Goal: Task Accomplishment & Management: Manage account settings

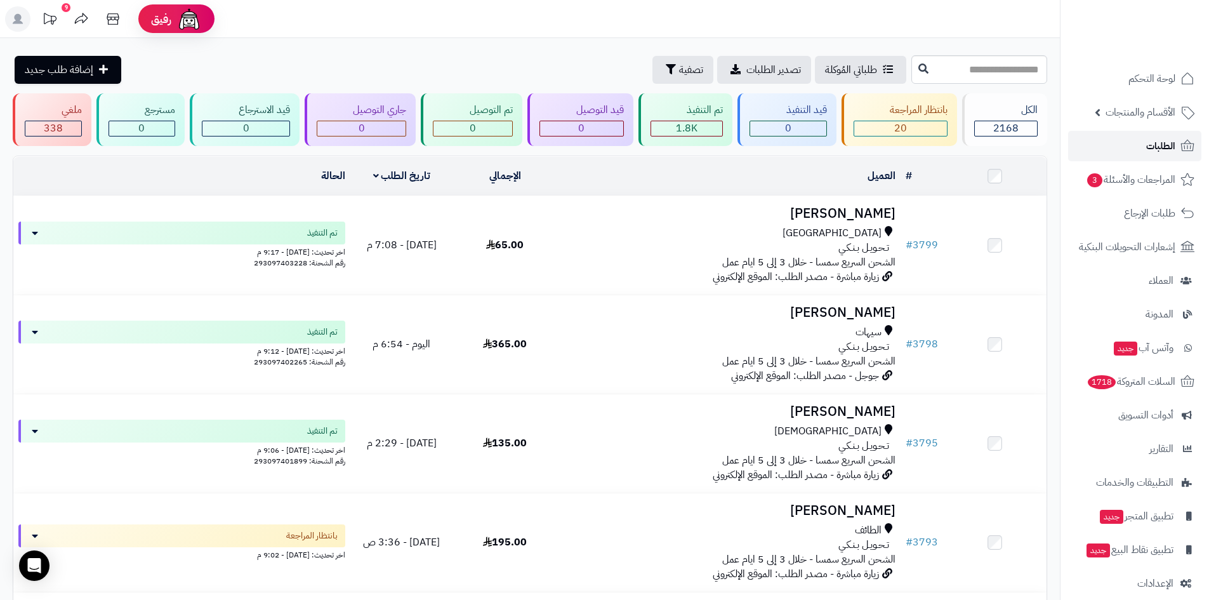
click at [1155, 142] on span "الطلبات" at bounding box center [1160, 146] width 29 height 18
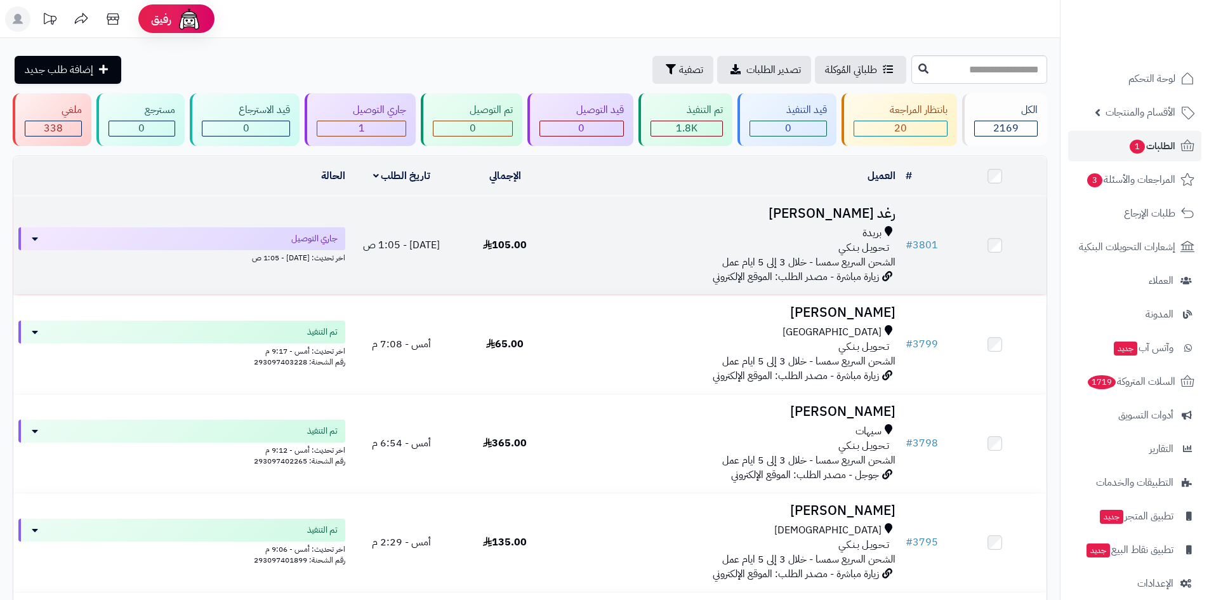
click at [855, 250] on span "تـحـويـل بـنـكـي" at bounding box center [863, 248] width 51 height 15
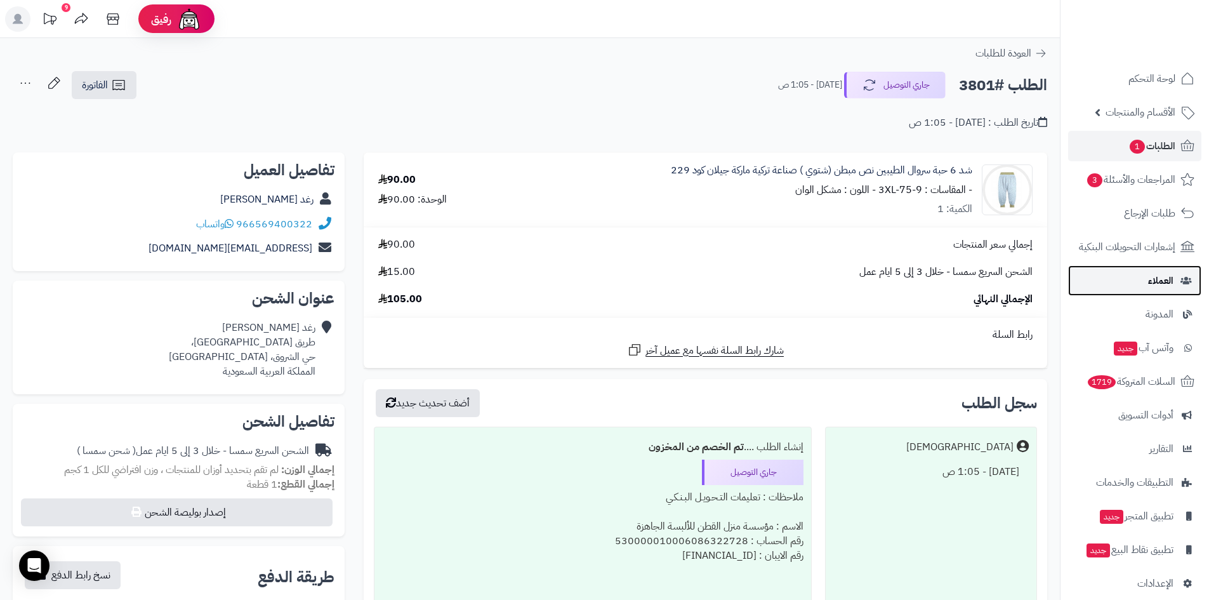
click at [1144, 284] on link "العملاء" at bounding box center [1134, 280] width 133 height 30
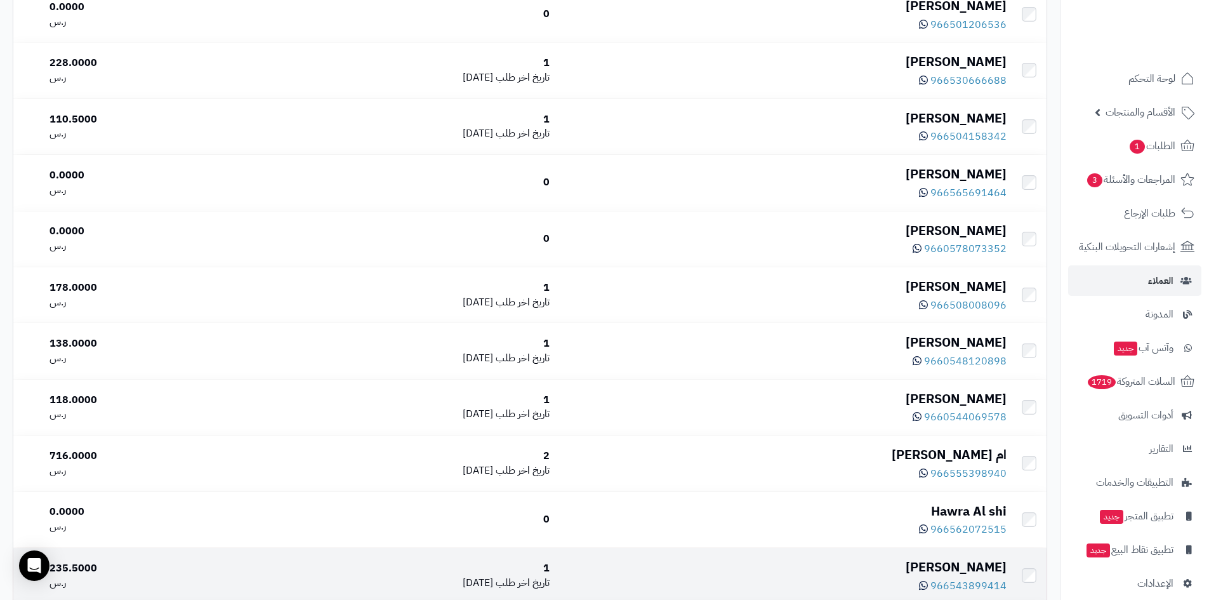
scroll to position [5370, 0]
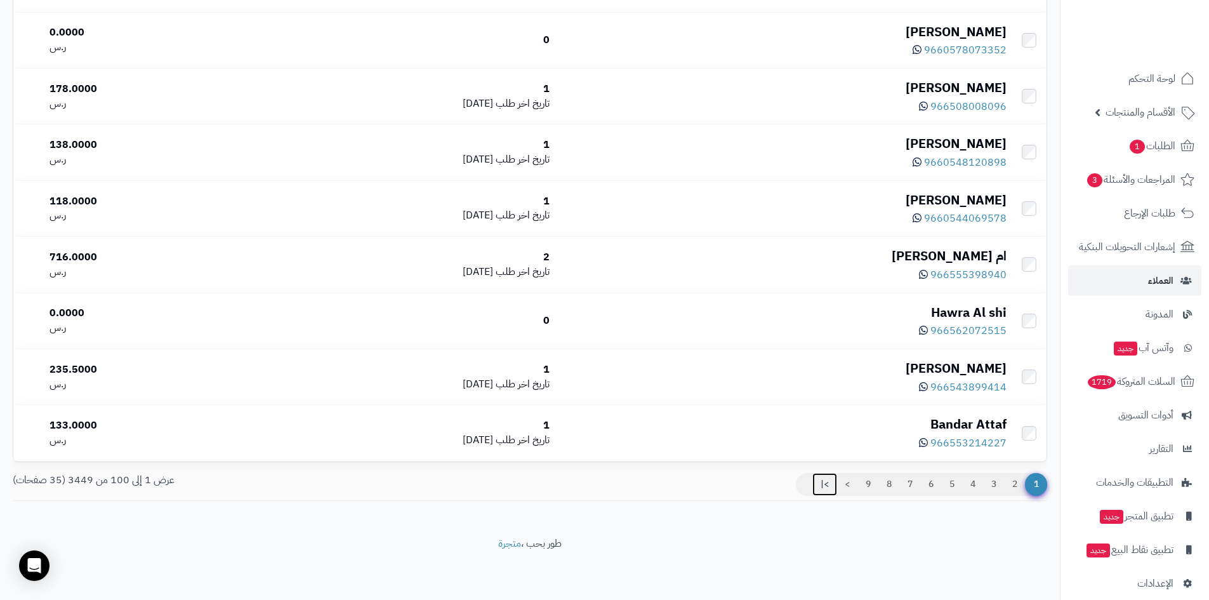
click at [819, 480] on link ">|" at bounding box center [824, 484] width 25 height 23
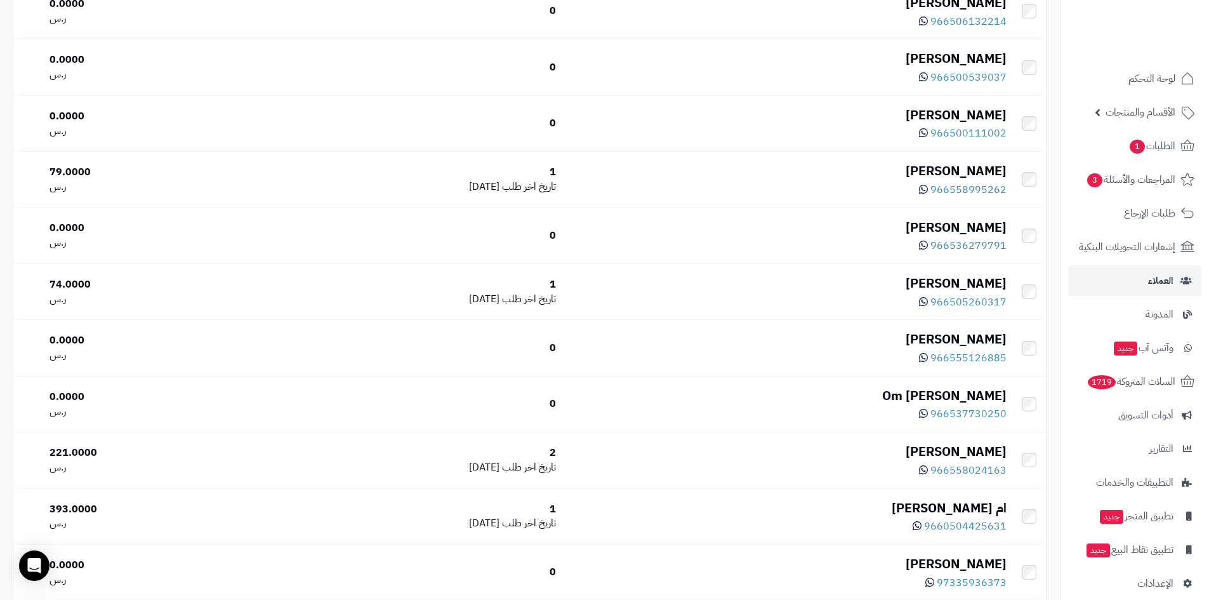
scroll to position [2565, 0]
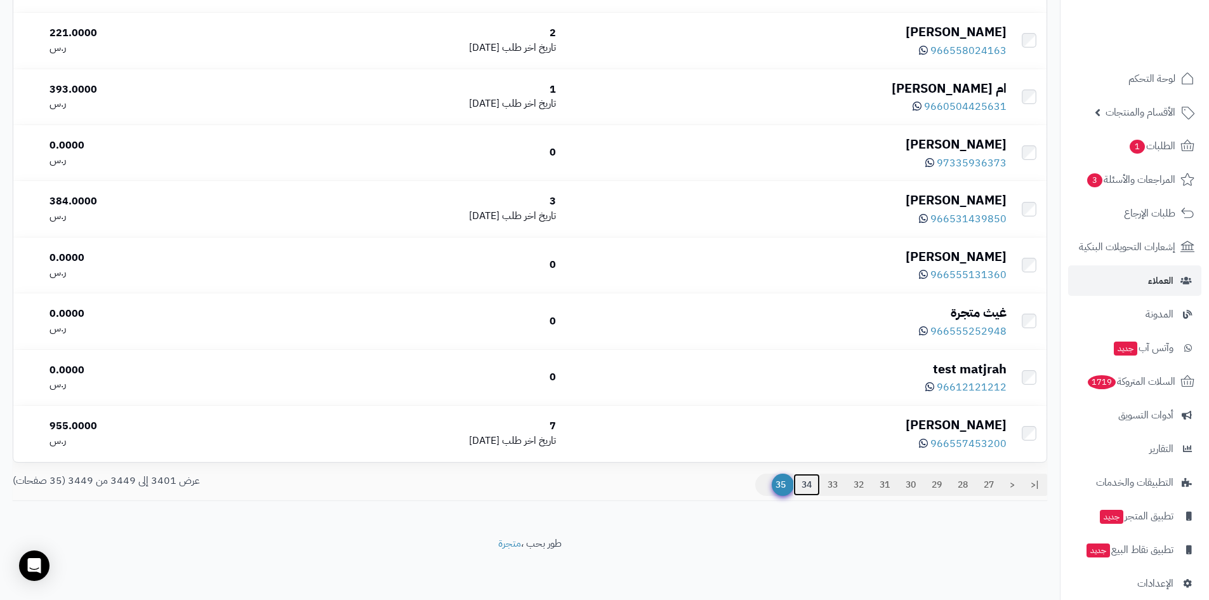
click at [802, 481] on link "34" at bounding box center [806, 484] width 27 height 23
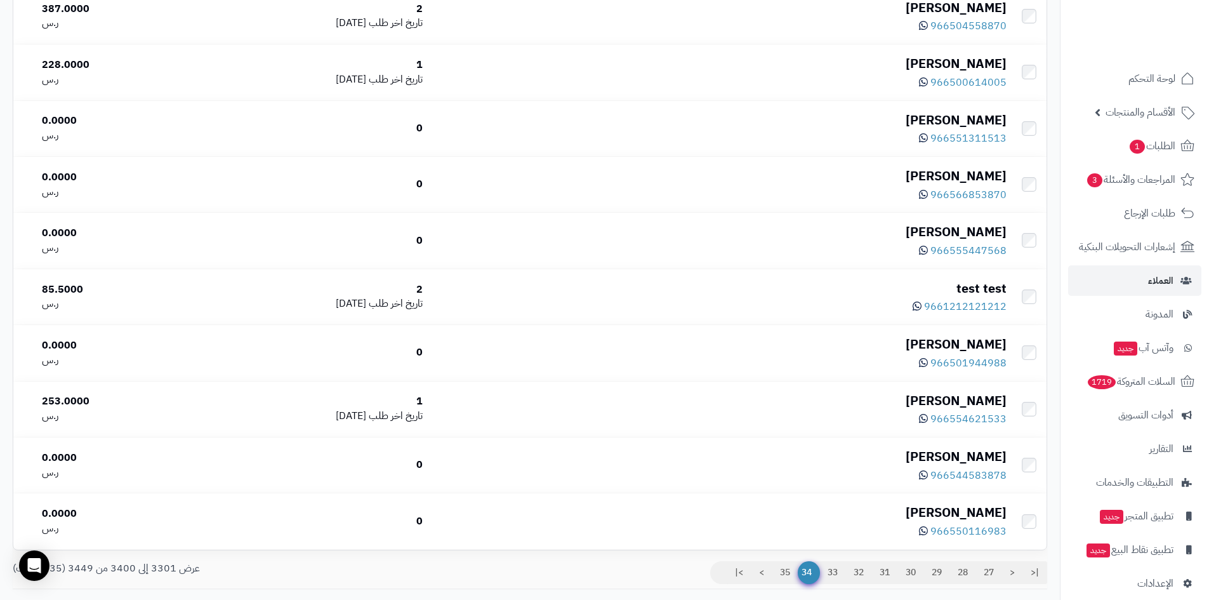
scroll to position [5370, 0]
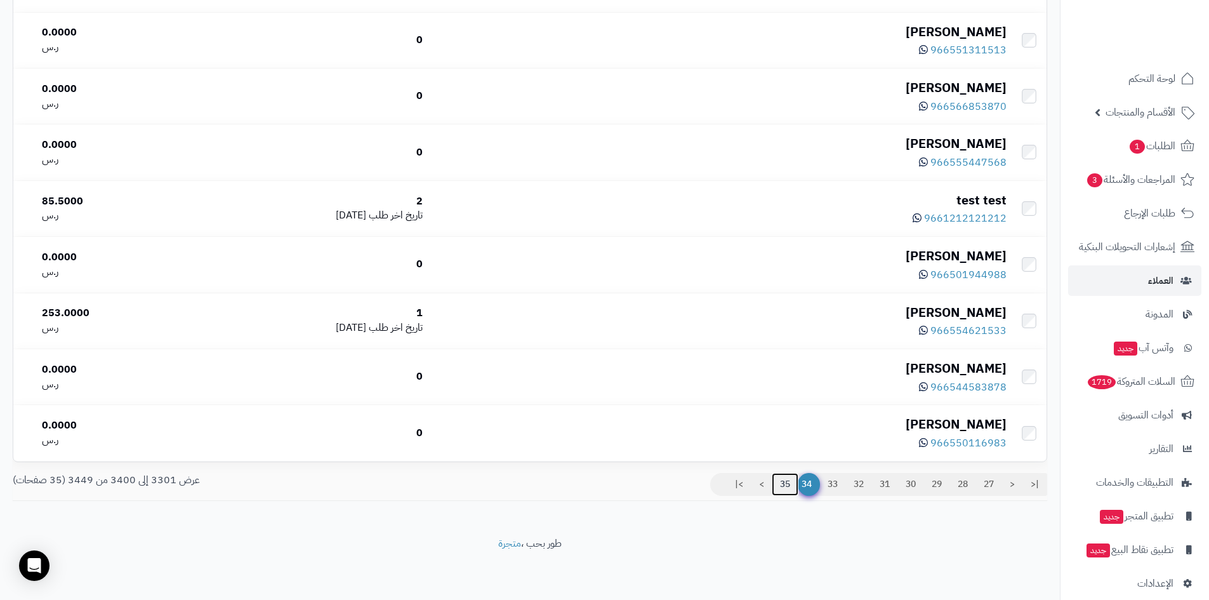
click at [774, 485] on link "35" at bounding box center [785, 484] width 27 height 23
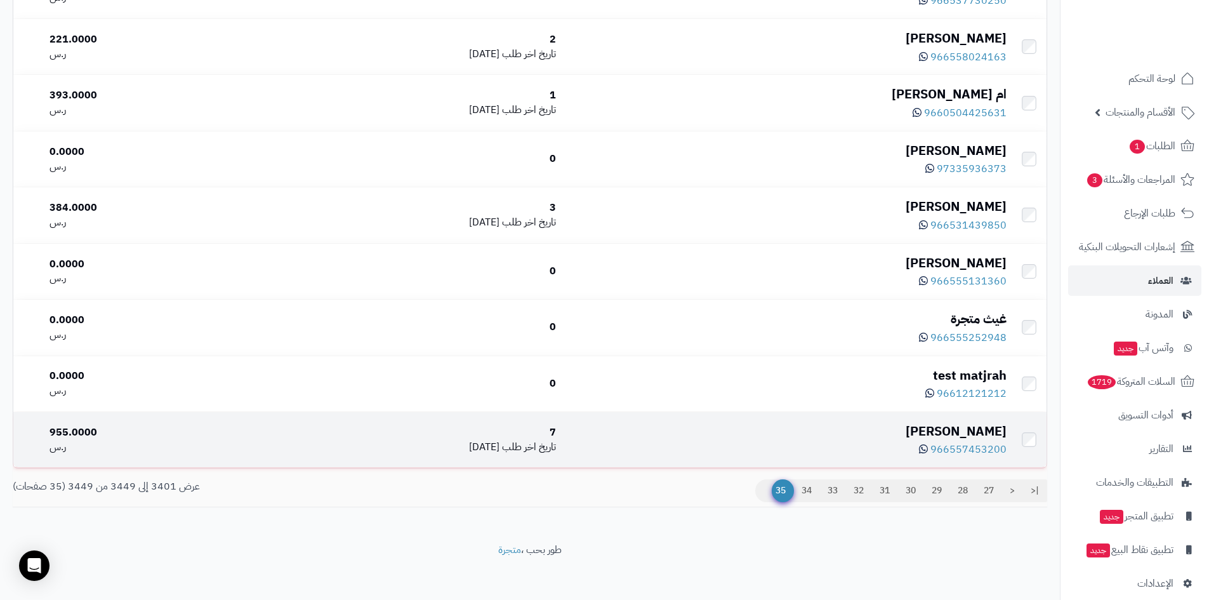
scroll to position [2577, 0]
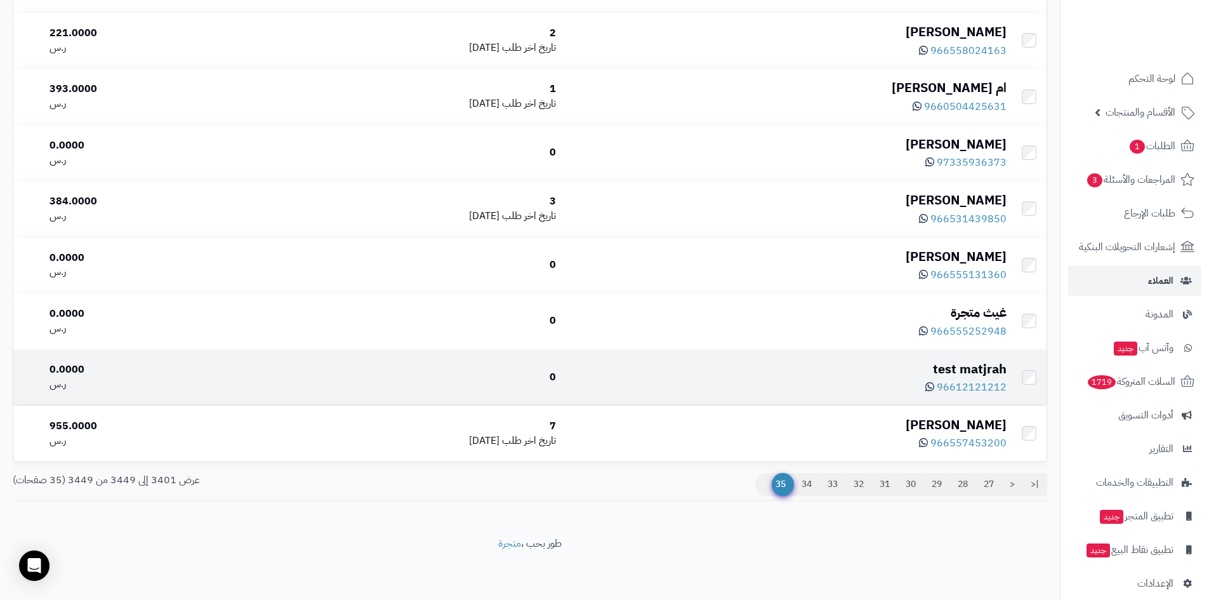
drag, startPoint x: 816, startPoint y: 441, endPoint x: 842, endPoint y: 356, distance: 88.9
click at [842, 356] on td "test matjrah 96612121212" at bounding box center [786, 377] width 451 height 55
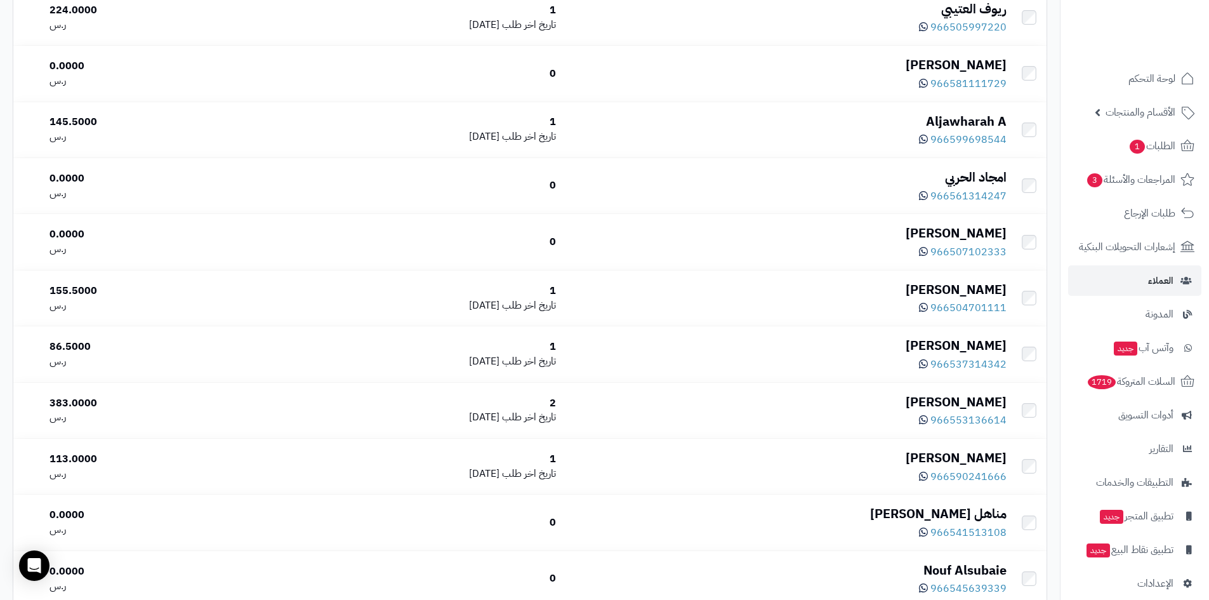
scroll to position [0, 0]
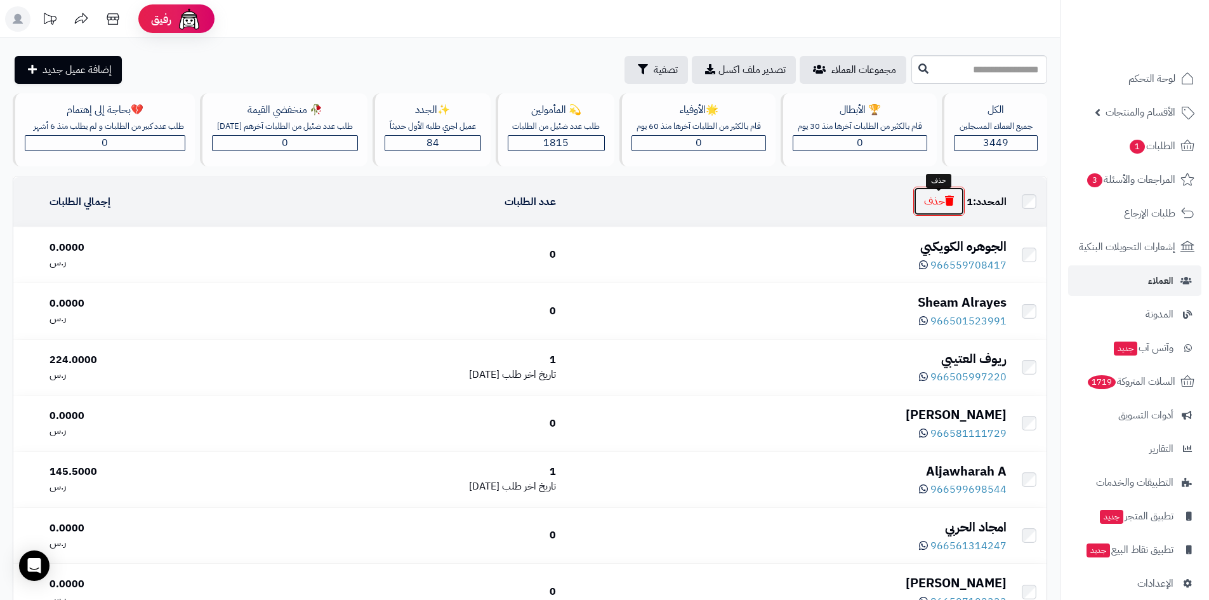
click at [944, 206] on button "حذف" at bounding box center [938, 201] width 51 height 29
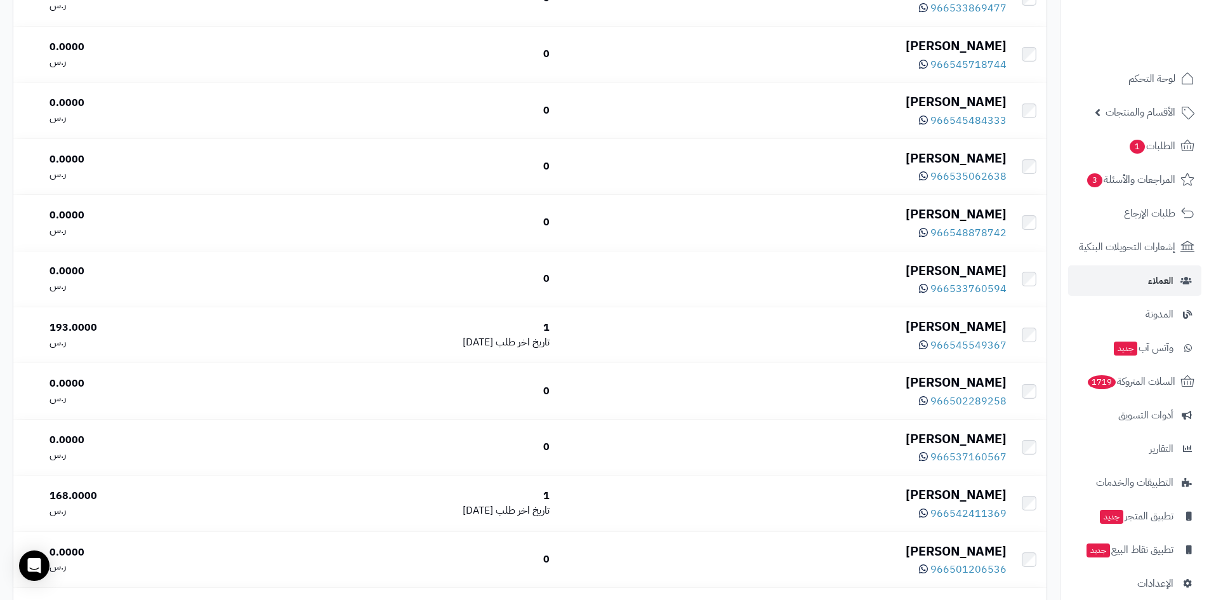
scroll to position [5411, 0]
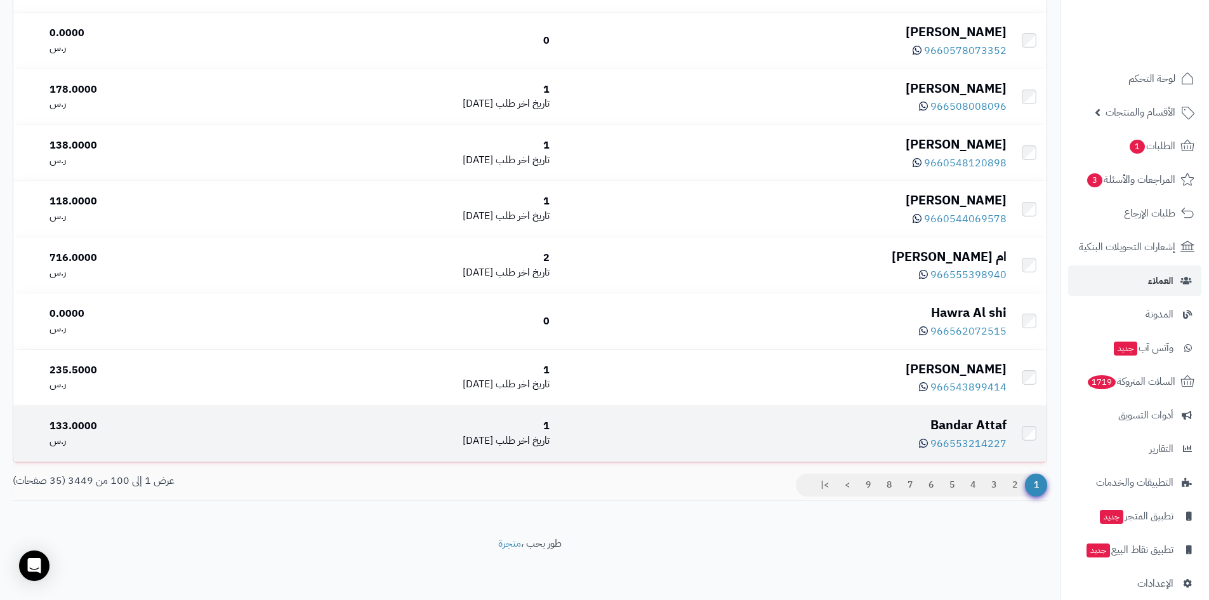
click at [991, 426] on div "Bandar Attaf" at bounding box center [783, 425] width 447 height 18
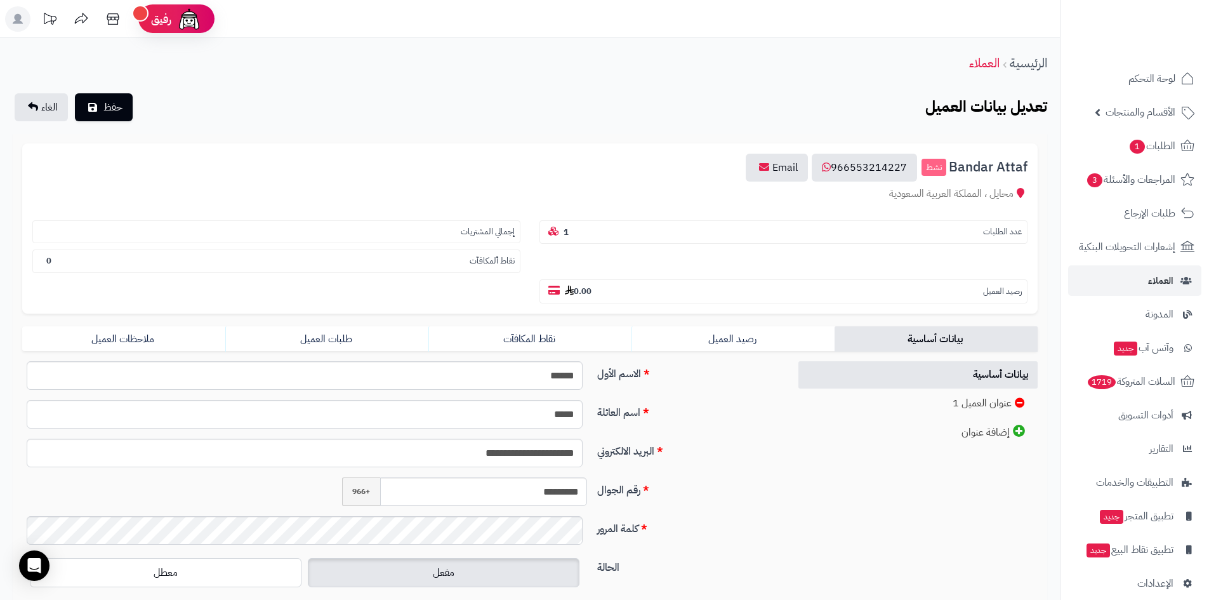
click at [584, 288] on b "0.00" at bounding box center [578, 291] width 27 height 12
click at [49, 263] on b "0" at bounding box center [48, 261] width 5 height 12
click at [48, 263] on b "0" at bounding box center [48, 261] width 5 height 12
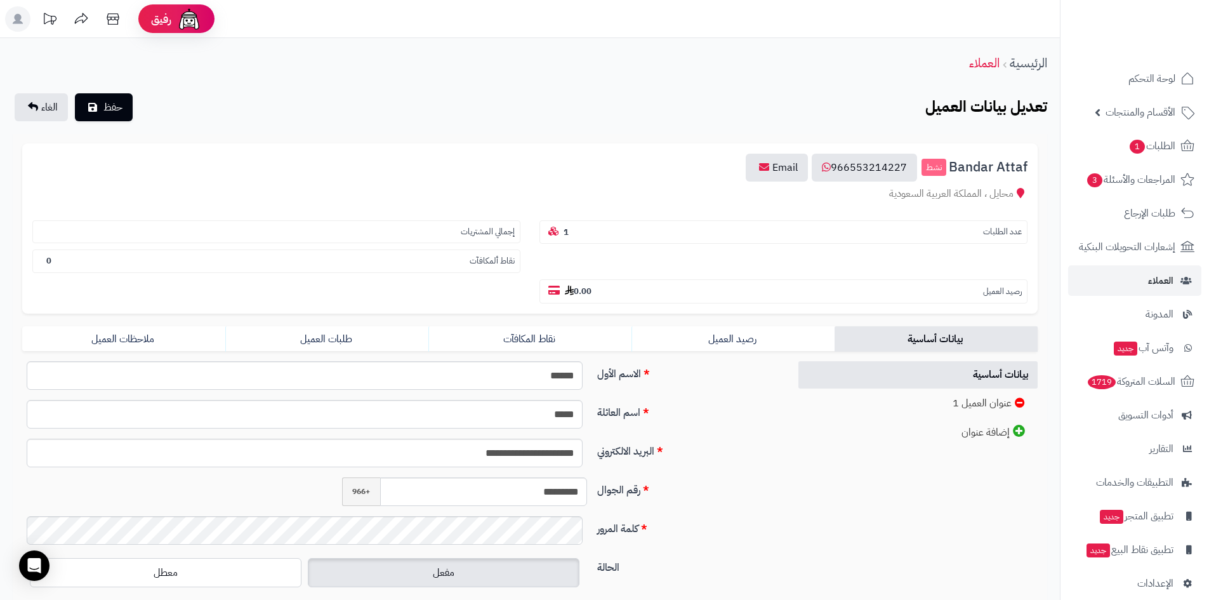
click at [552, 138] on div "**********" at bounding box center [530, 372] width 1035 height 476
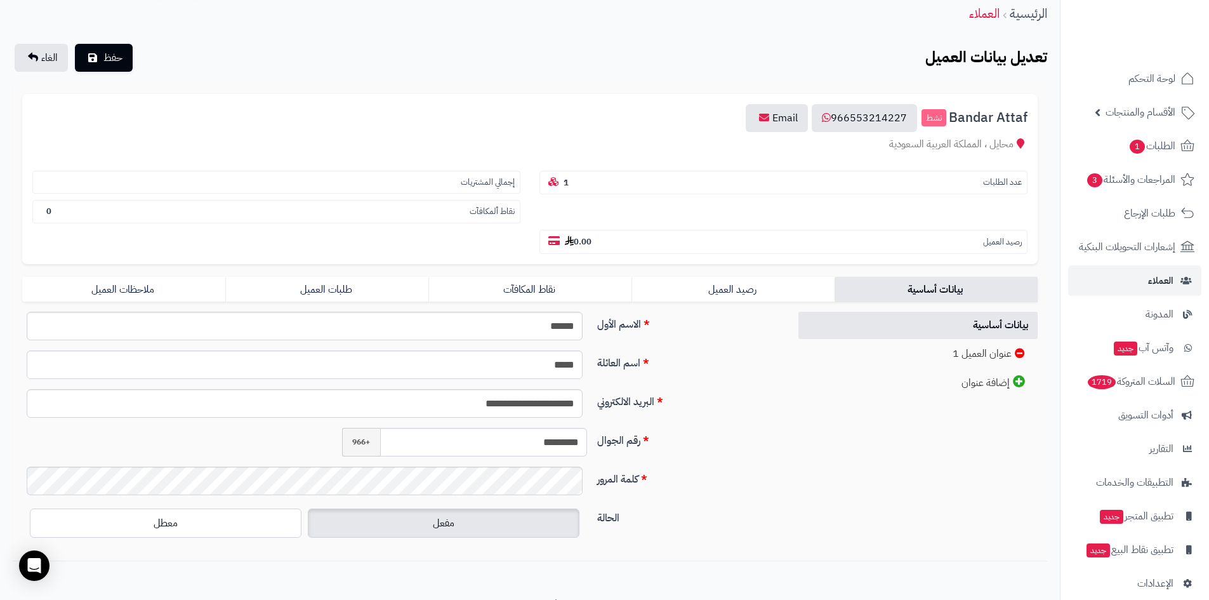
scroll to position [110, 0]
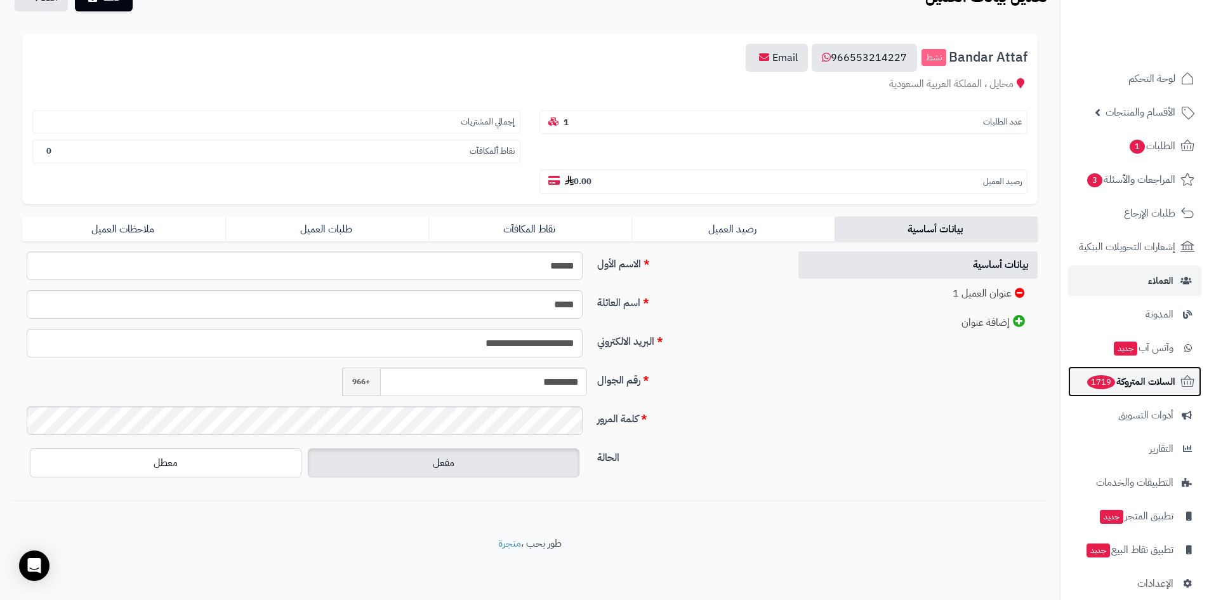
click at [1140, 383] on span "السلات المتروكة 1719" at bounding box center [1130, 382] width 89 height 18
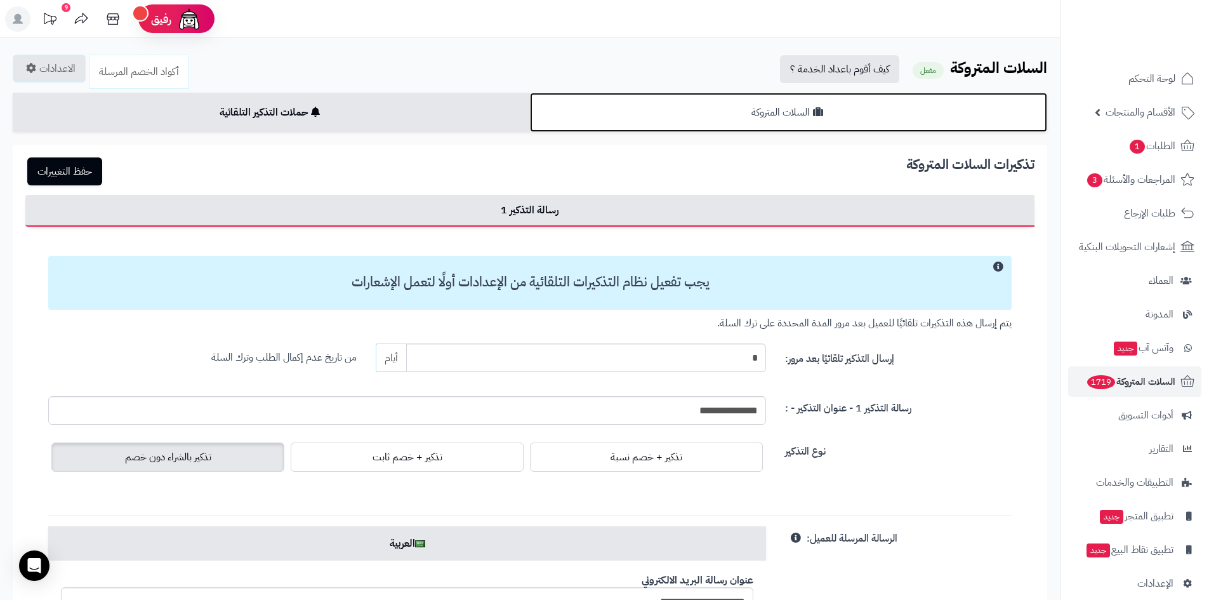
click at [765, 116] on link "السلات المتروكة" at bounding box center [788, 112] width 517 height 39
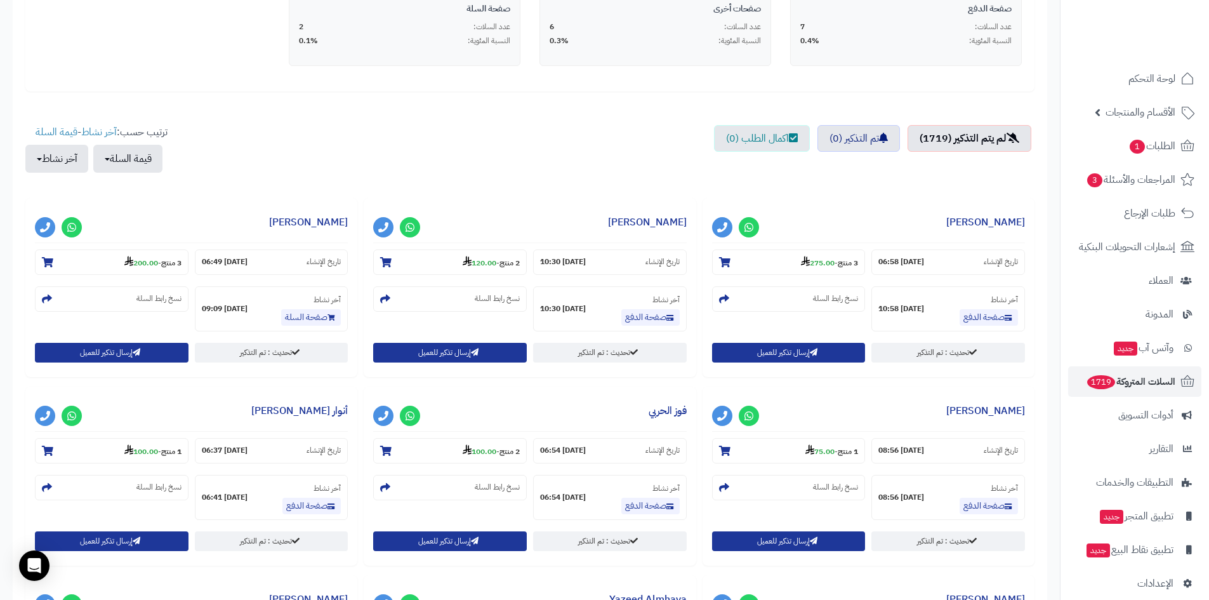
scroll to position [317, 0]
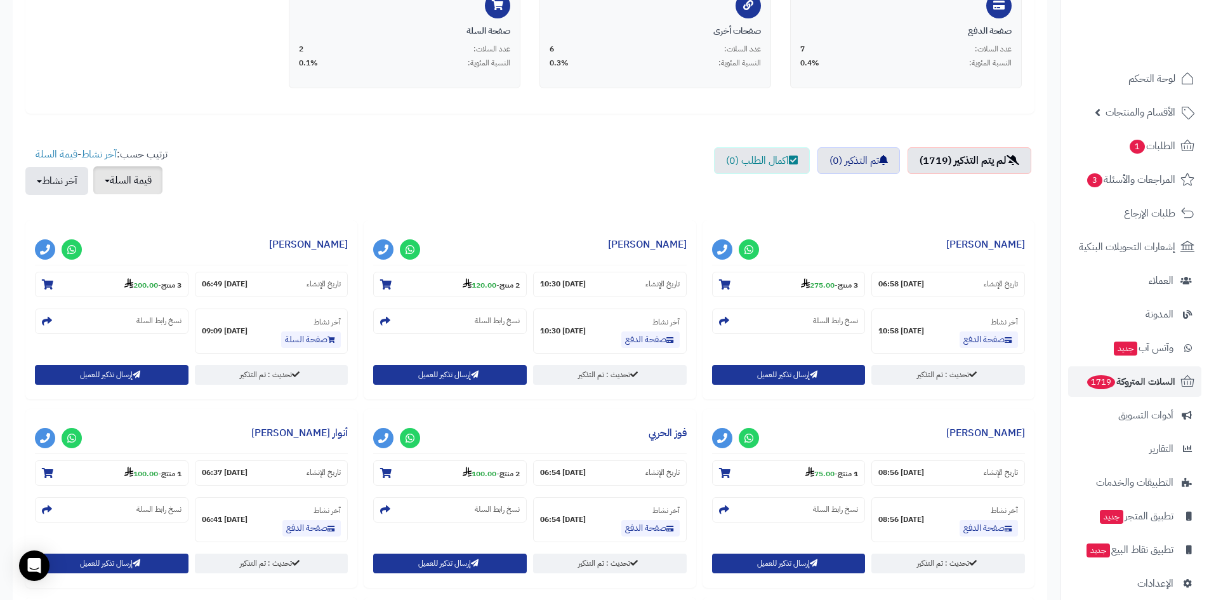
click at [119, 181] on button "قيمة السلة" at bounding box center [127, 180] width 69 height 28
click at [231, 165] on ul "لم يتم التذكير (1719) تم التذكير (0) اكمال الطلب (0)" at bounding box center [529, 177] width 1009 height 60
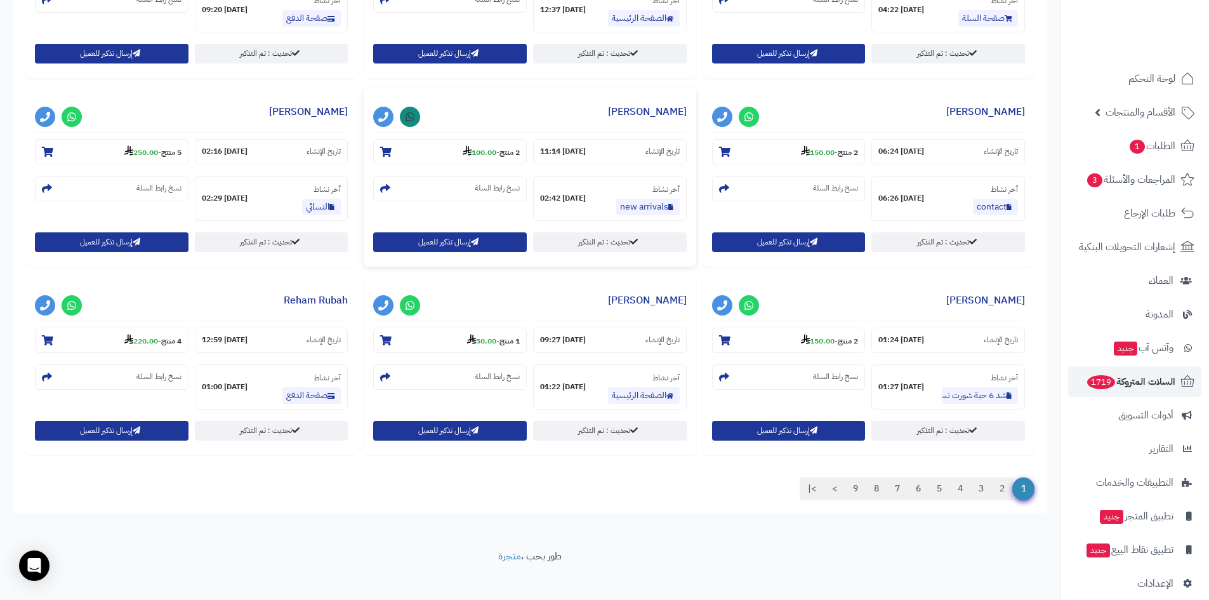
scroll to position [1028, 0]
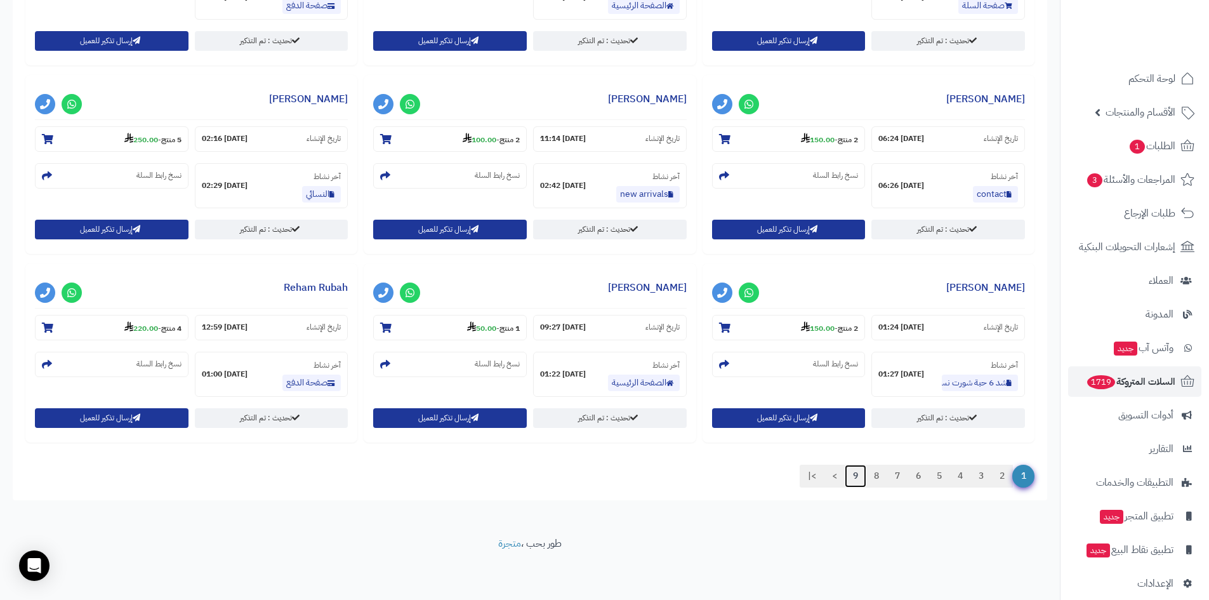
click at [850, 477] on link "9" at bounding box center [856, 476] width 22 height 23
click at [789, 477] on link "13" at bounding box center [792, 476] width 27 height 23
click at [777, 475] on link "17" at bounding box center [777, 476] width 27 height 23
click at [726, 473] on link ">|" at bounding box center [726, 476] width 25 height 23
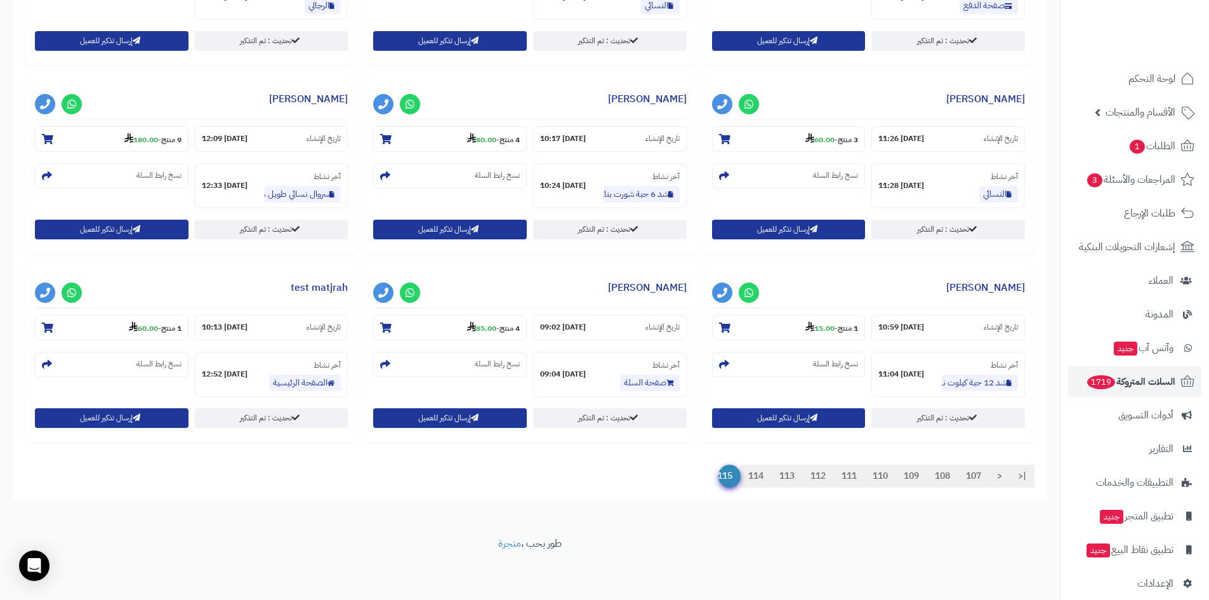
click at [722, 476] on span "115" at bounding box center [729, 476] width 22 height 23
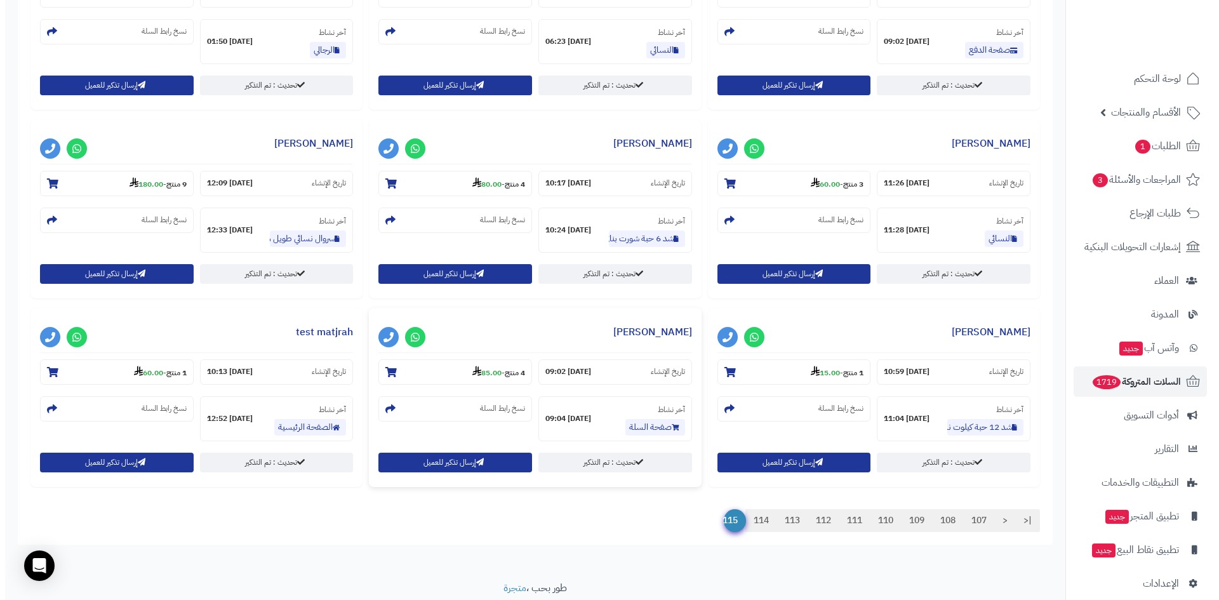
scroll to position [524, 0]
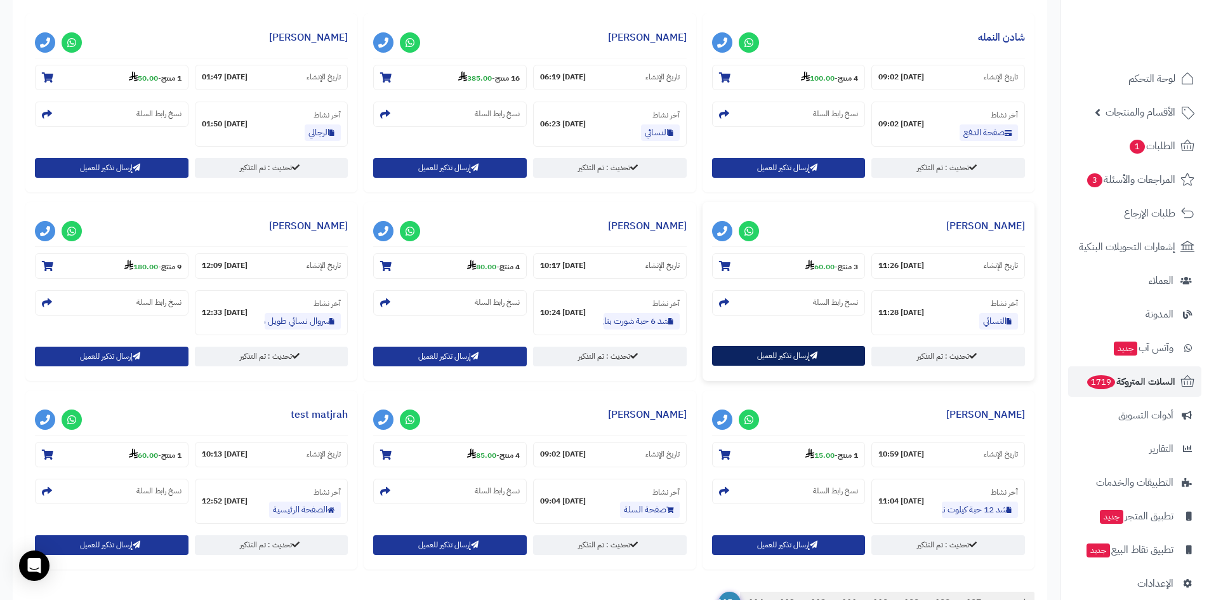
click at [797, 361] on button "إرسال تذكير للعميل" at bounding box center [789, 356] width 154 height 20
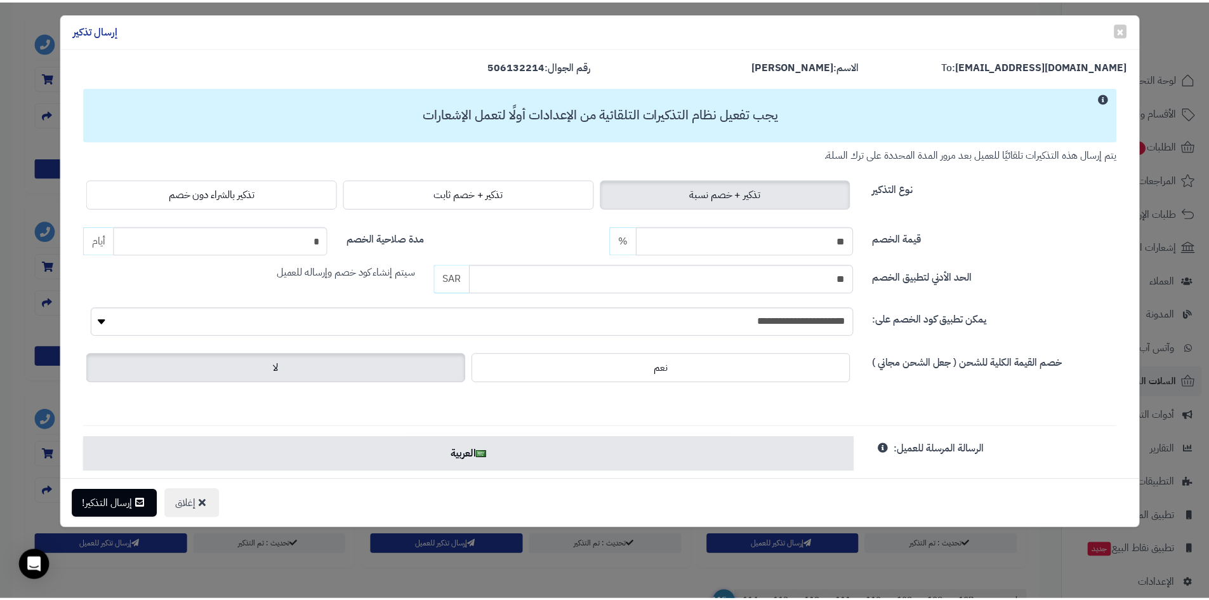
scroll to position [0, 0]
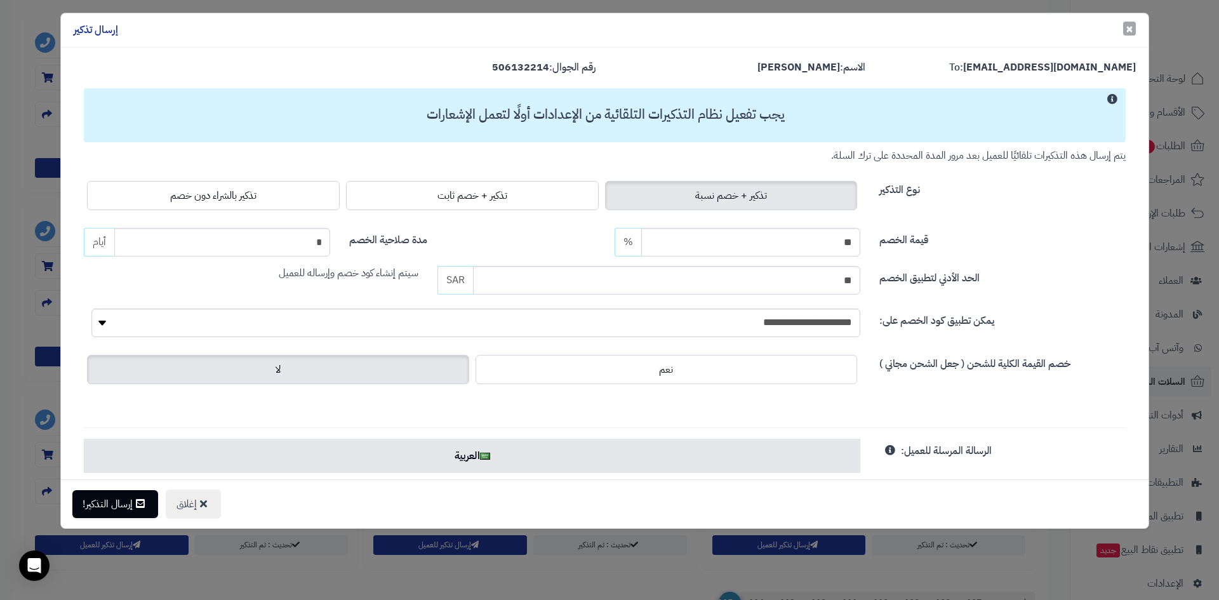
click at [1128, 33] on span "×" at bounding box center [1129, 28] width 8 height 19
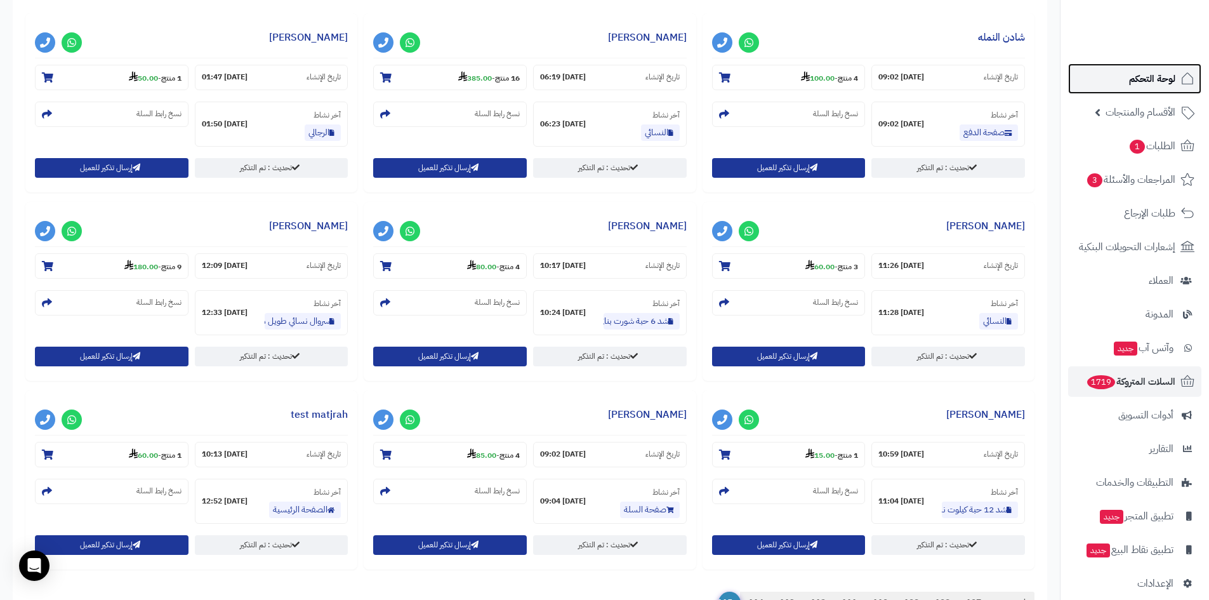
click at [1122, 76] on link "لوحة التحكم" at bounding box center [1134, 78] width 133 height 30
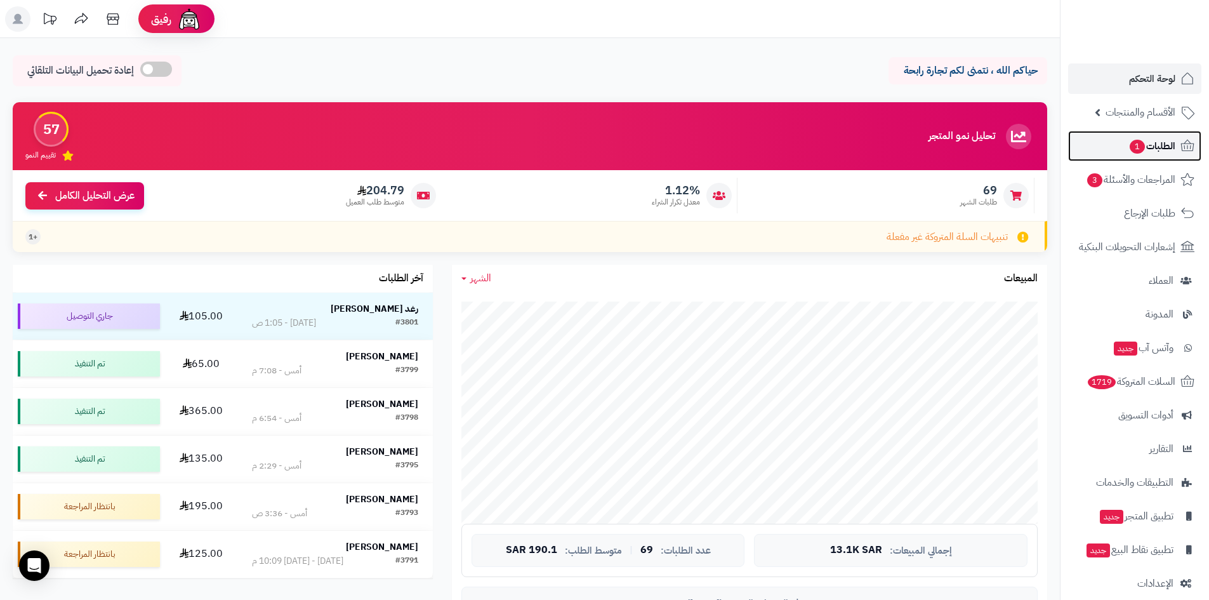
click at [1163, 142] on span "الطلبات 1" at bounding box center [1151, 146] width 47 height 18
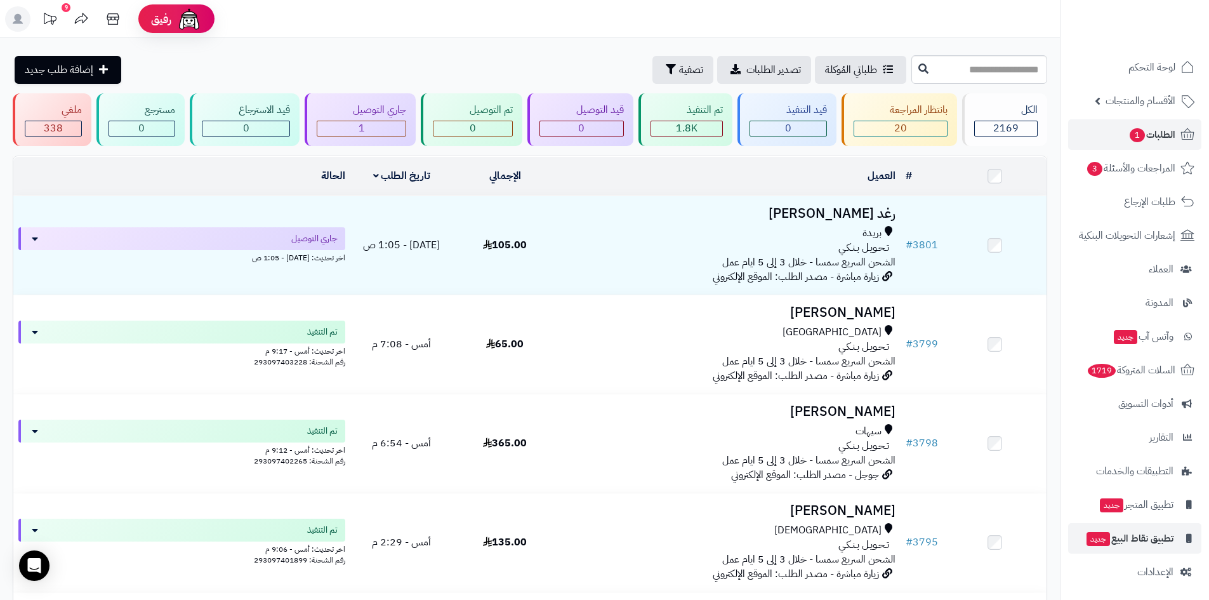
scroll to position [15, 0]
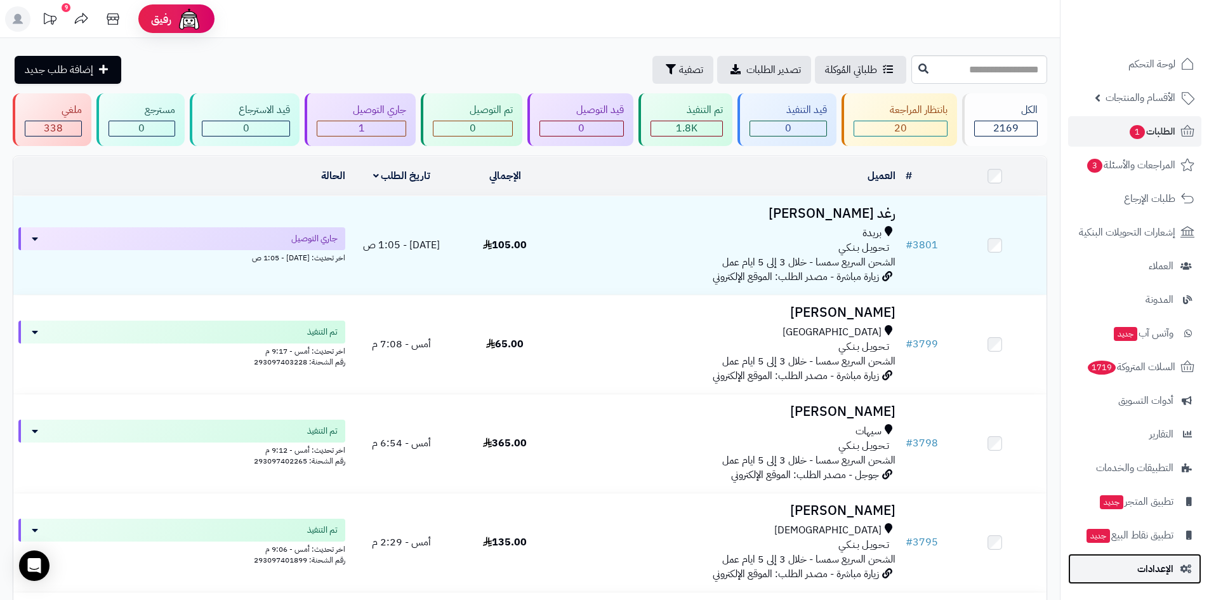
click at [1158, 566] on span "الإعدادات" at bounding box center [1155, 569] width 36 height 18
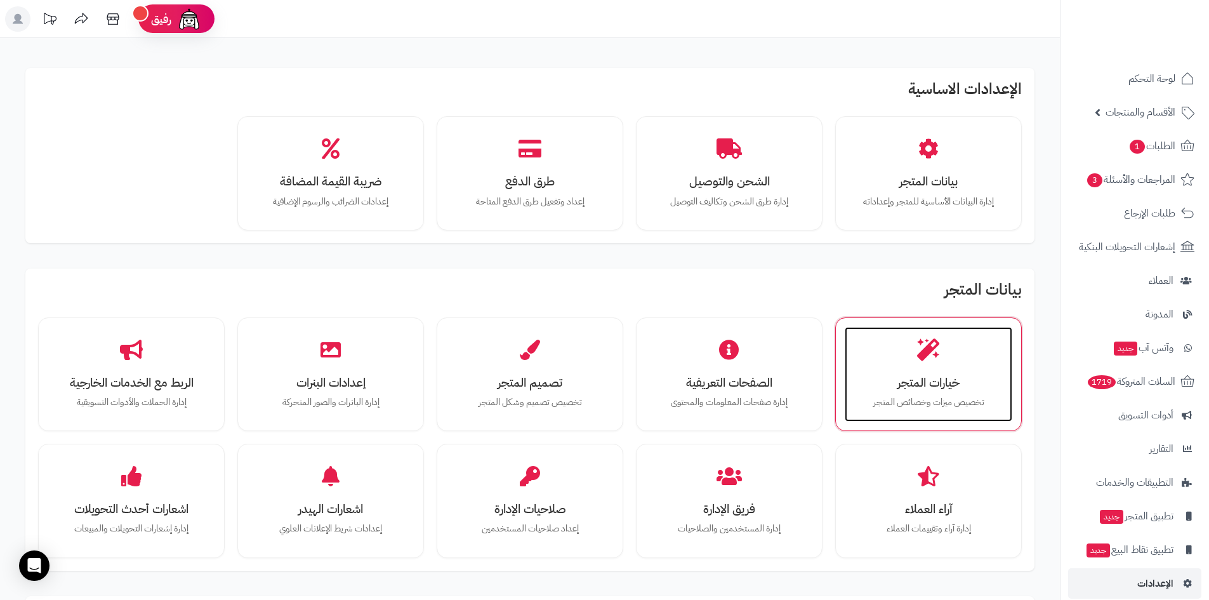
click at [932, 387] on h3 "خيارات المتجر" at bounding box center [928, 382] width 142 height 13
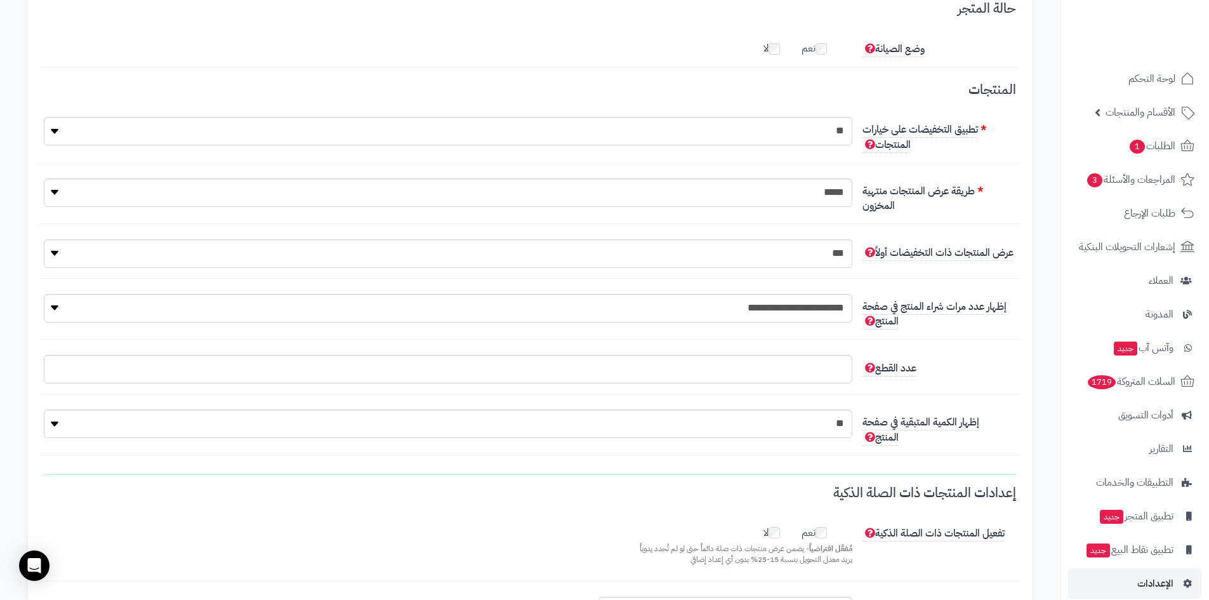
scroll to position [190, 0]
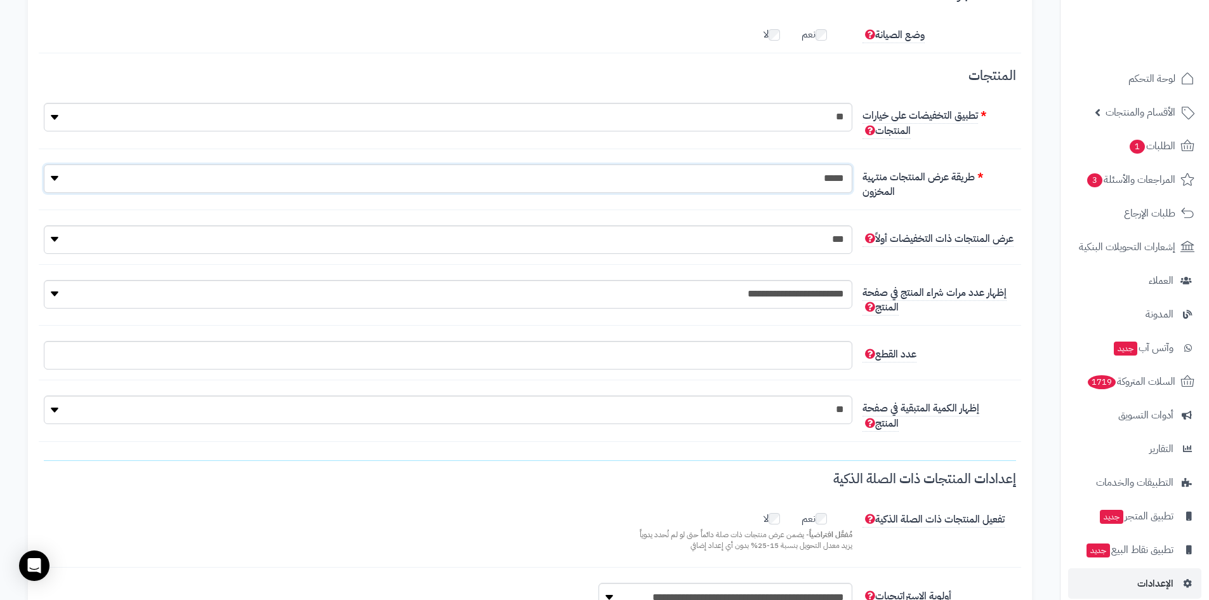
click at [766, 182] on select "**********" at bounding box center [448, 178] width 809 height 29
click at [989, 147] on div "تطبيق التخفيضات على خيارات المنتجات ** ***" at bounding box center [530, 126] width 983 height 46
click at [58, 236] on select "** ***" at bounding box center [448, 239] width 809 height 29
select select "*"
click at [44, 225] on select "** ***" at bounding box center [448, 239] width 809 height 29
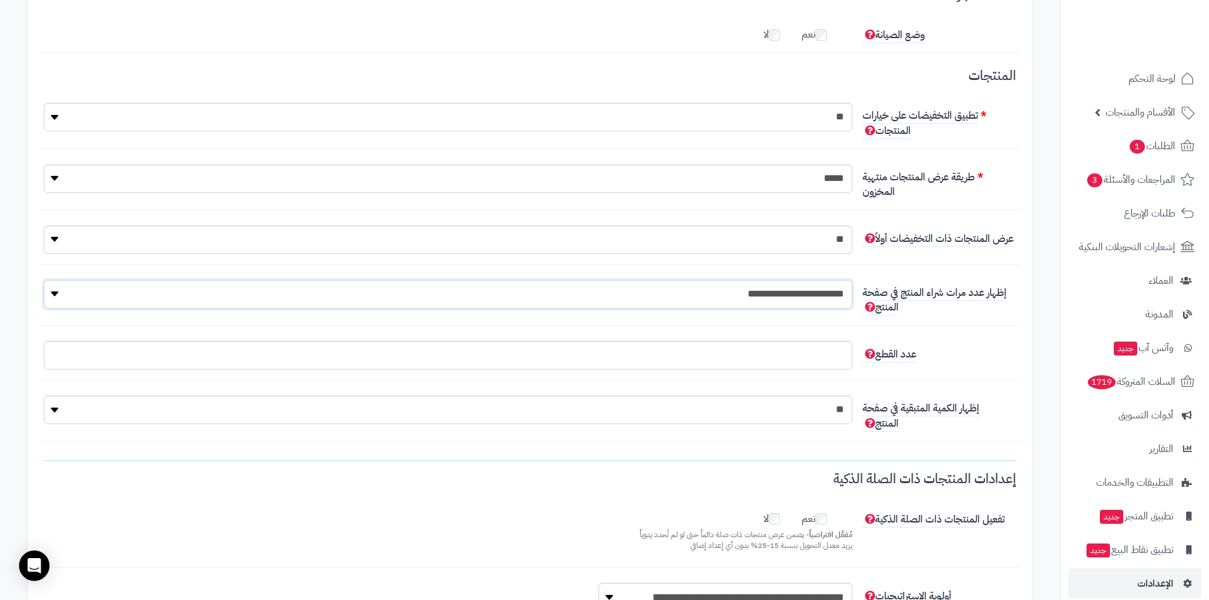
click at [628, 299] on select "**********" at bounding box center [448, 294] width 809 height 29
select select "*"
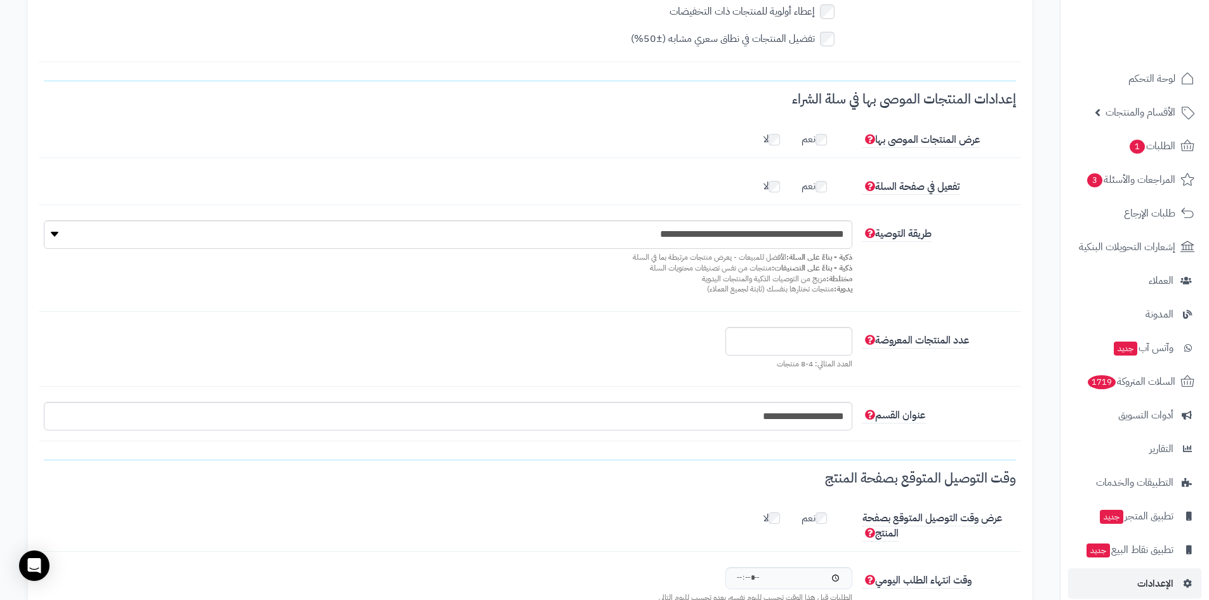
scroll to position [961, 0]
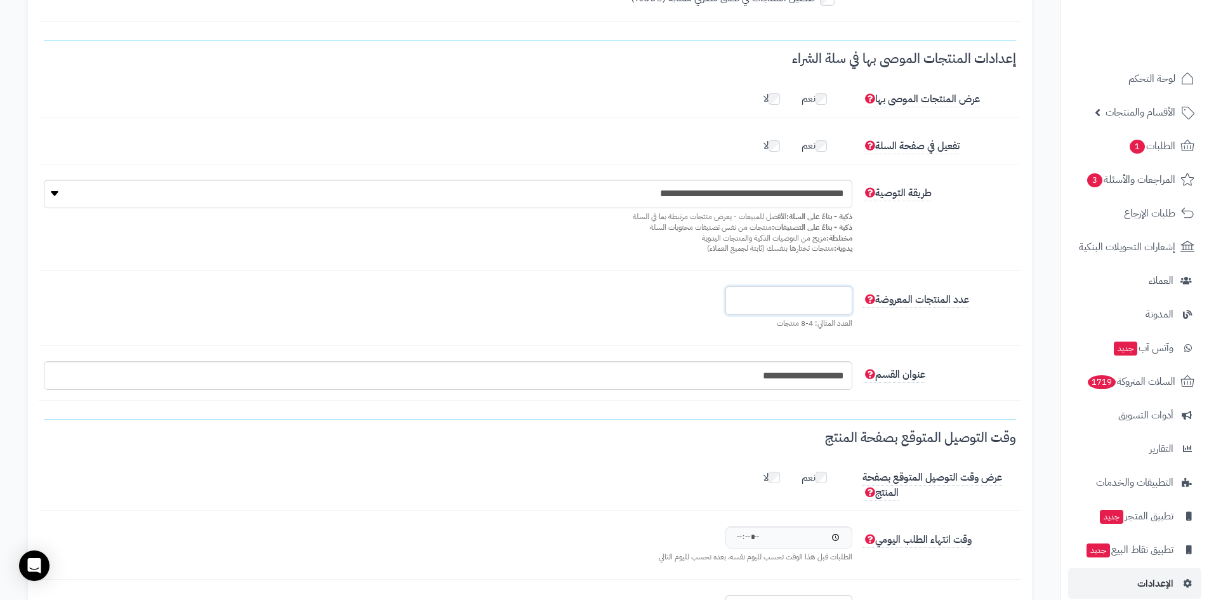
click at [740, 305] on input "*" at bounding box center [788, 300] width 127 height 29
click at [738, 296] on input "*" at bounding box center [788, 300] width 127 height 29
type input "*"
click at [738, 296] on input "*" at bounding box center [788, 300] width 127 height 29
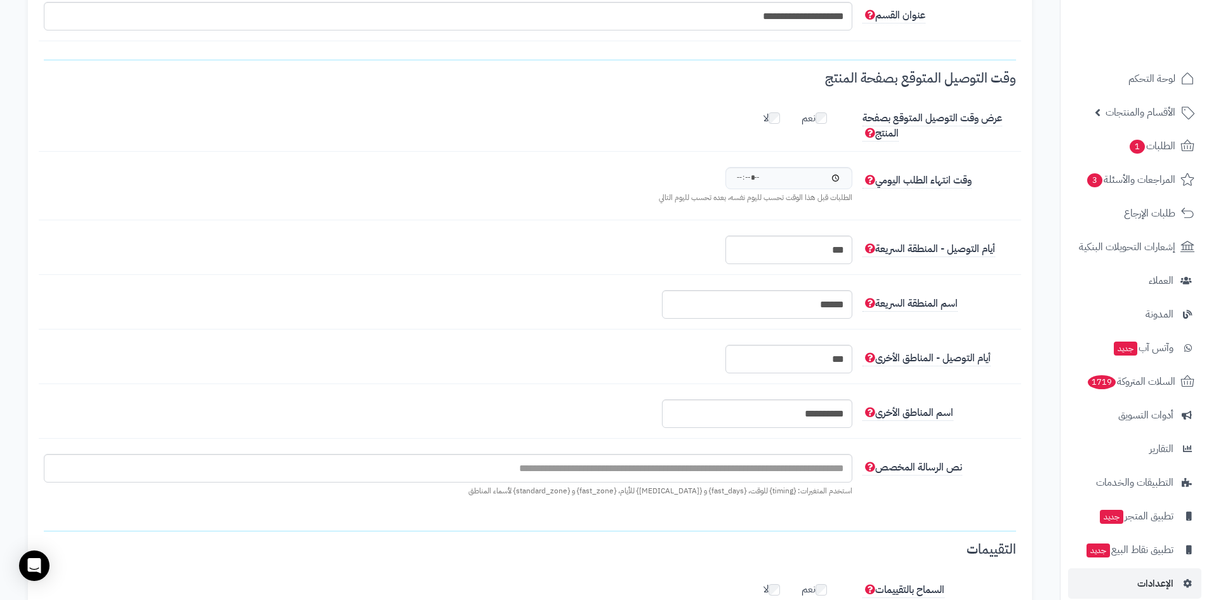
scroll to position [1342, 0]
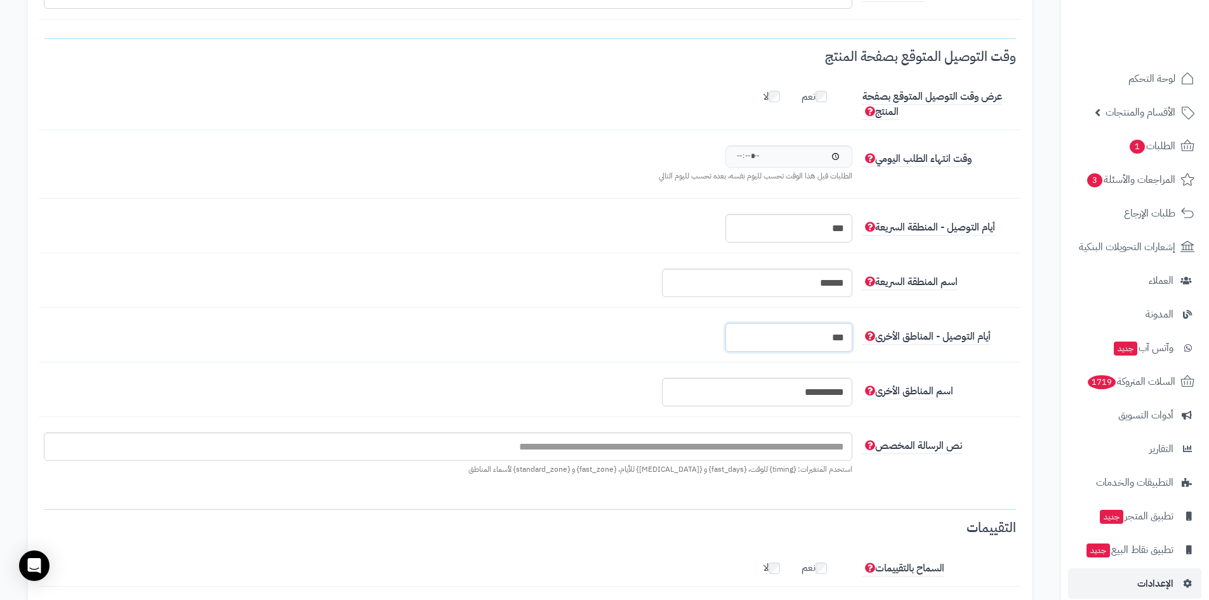
drag, startPoint x: 828, startPoint y: 337, endPoint x: 851, endPoint y: 339, distance: 22.9
click at [851, 339] on input "***" at bounding box center [788, 337] width 127 height 29
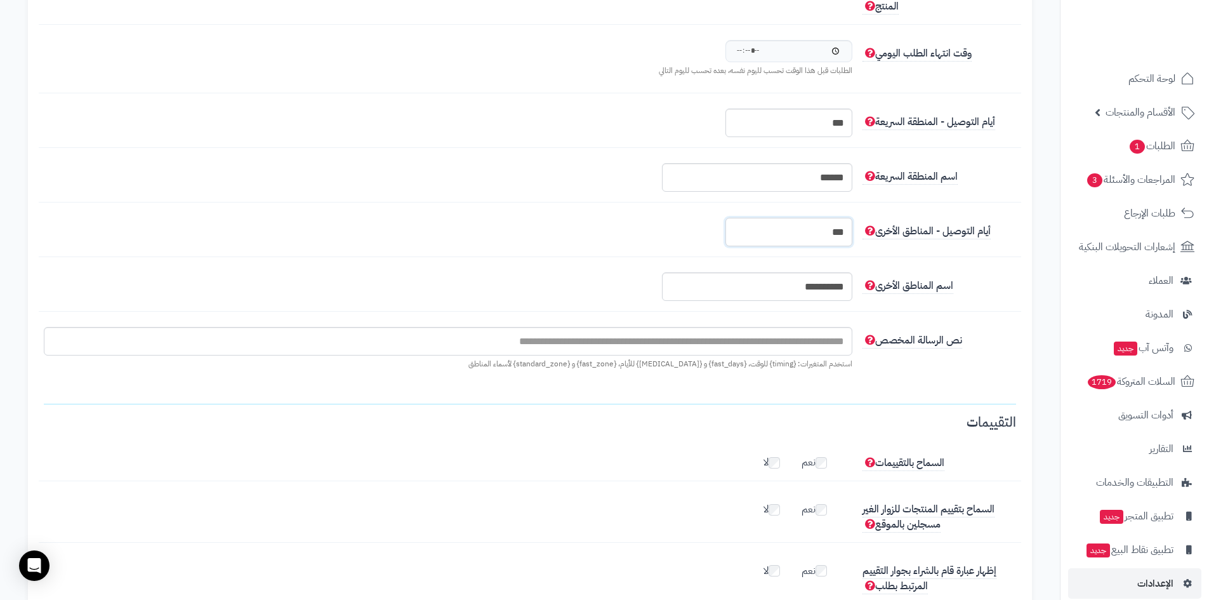
scroll to position [1469, 0]
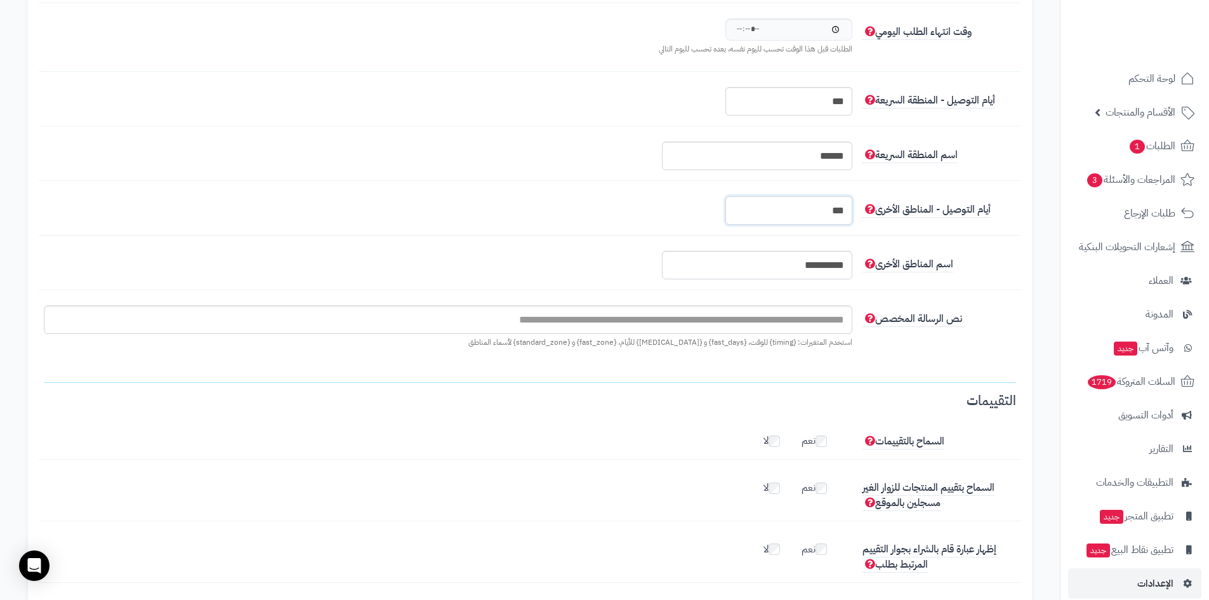
type input "***"
click at [766, 319] on input "text" at bounding box center [448, 319] width 809 height 29
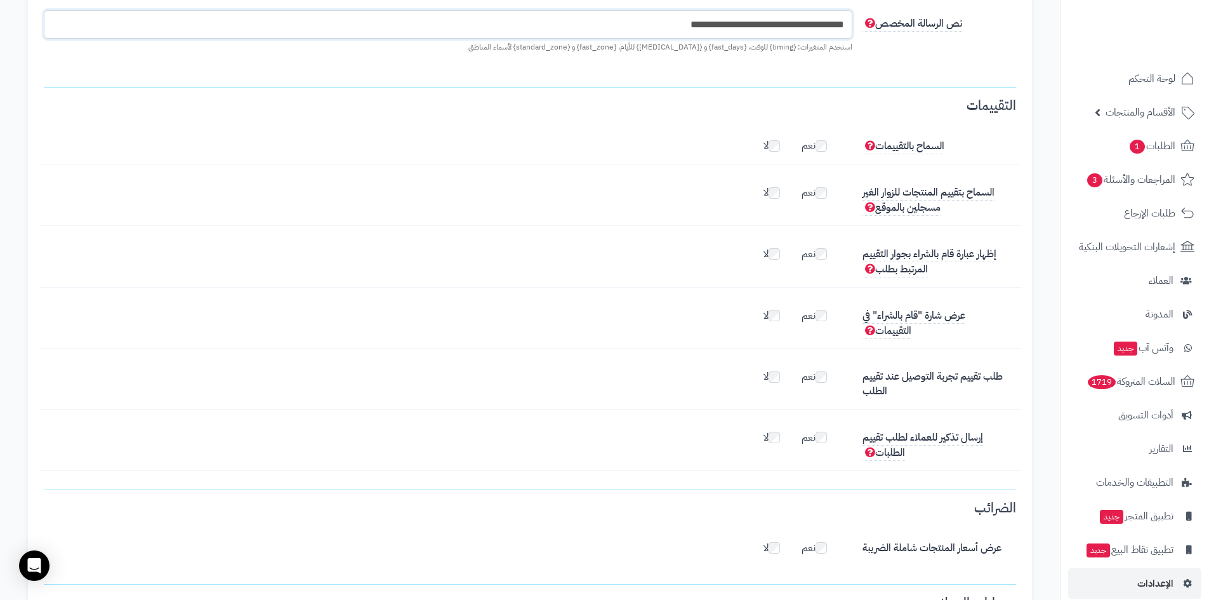
scroll to position [1786, 0]
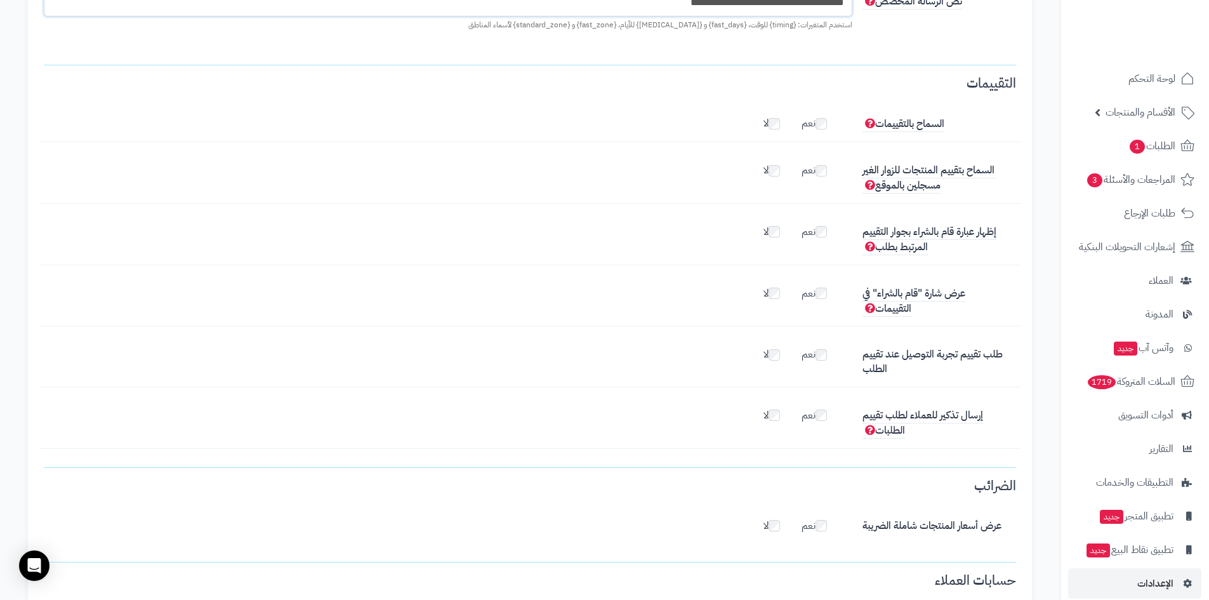
type input "**********"
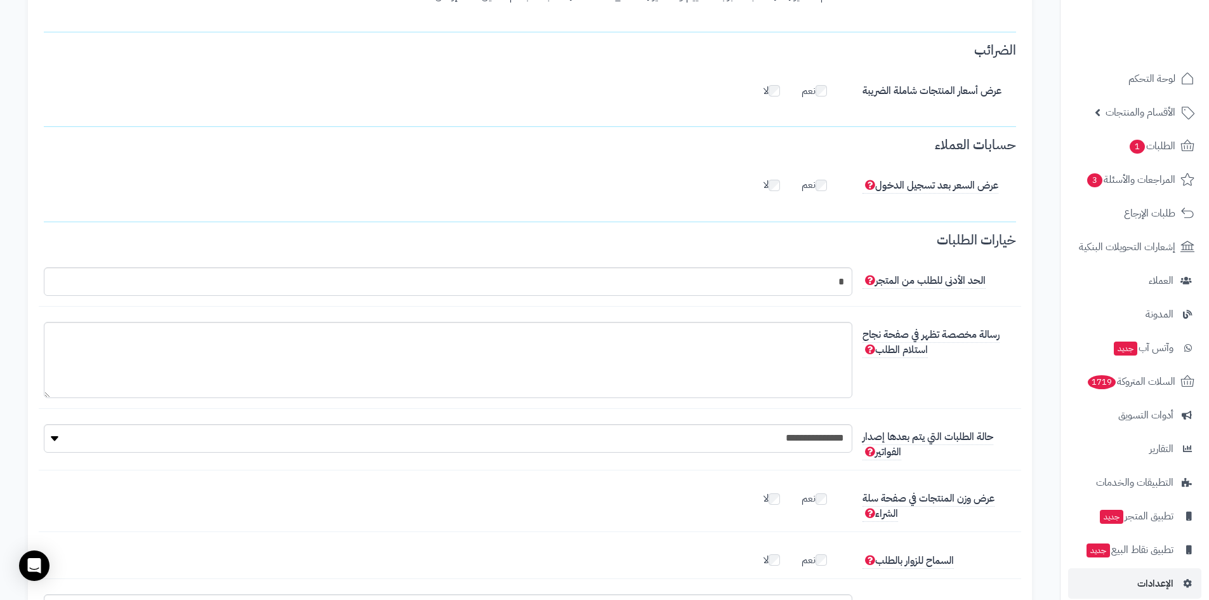
scroll to position [2600, 0]
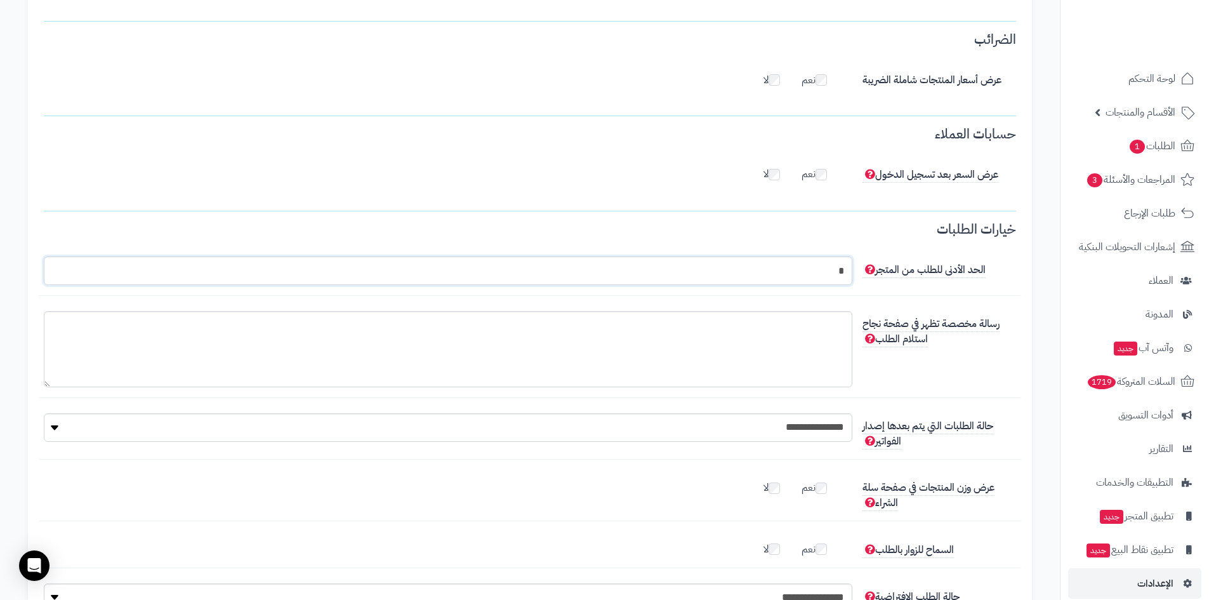
drag, startPoint x: 837, startPoint y: 270, endPoint x: 842, endPoint y: 262, distance: 9.4
click at [845, 272] on input "*" at bounding box center [448, 270] width 809 height 29
type input "*"
click at [801, 323] on textarea "رسالة مخصصة تظهر في صفحة نجاح استلام الطلب" at bounding box center [448, 349] width 809 height 76
type textarea "**********"
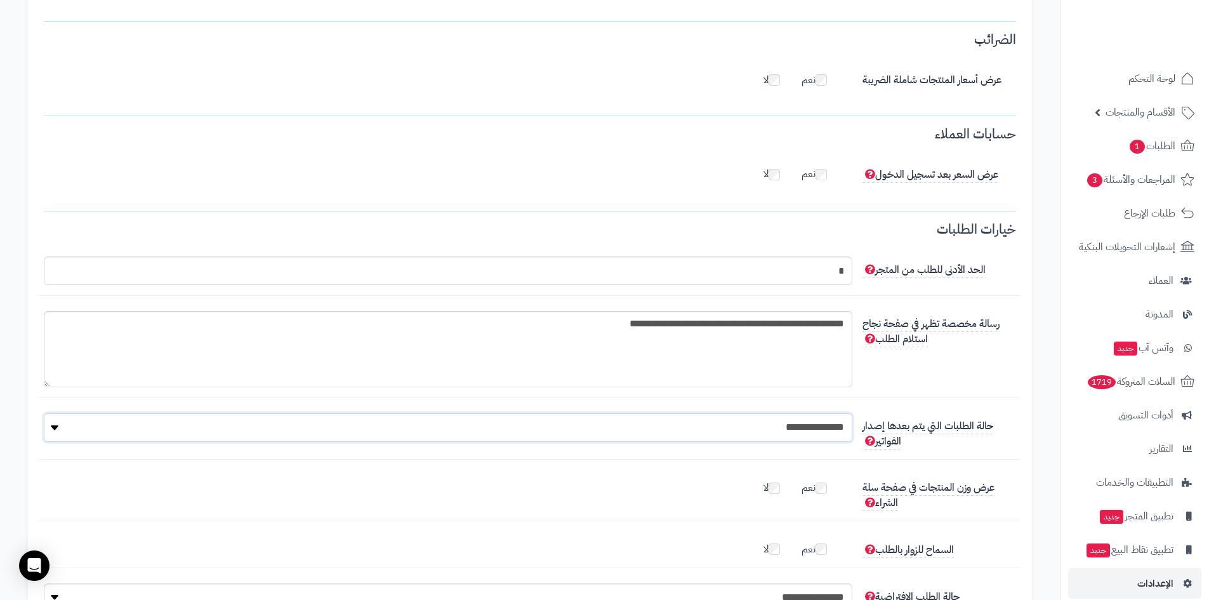
click at [675, 427] on select "**********" at bounding box center [448, 427] width 809 height 29
click at [962, 374] on div "**********" at bounding box center [530, 354] width 983 height 87
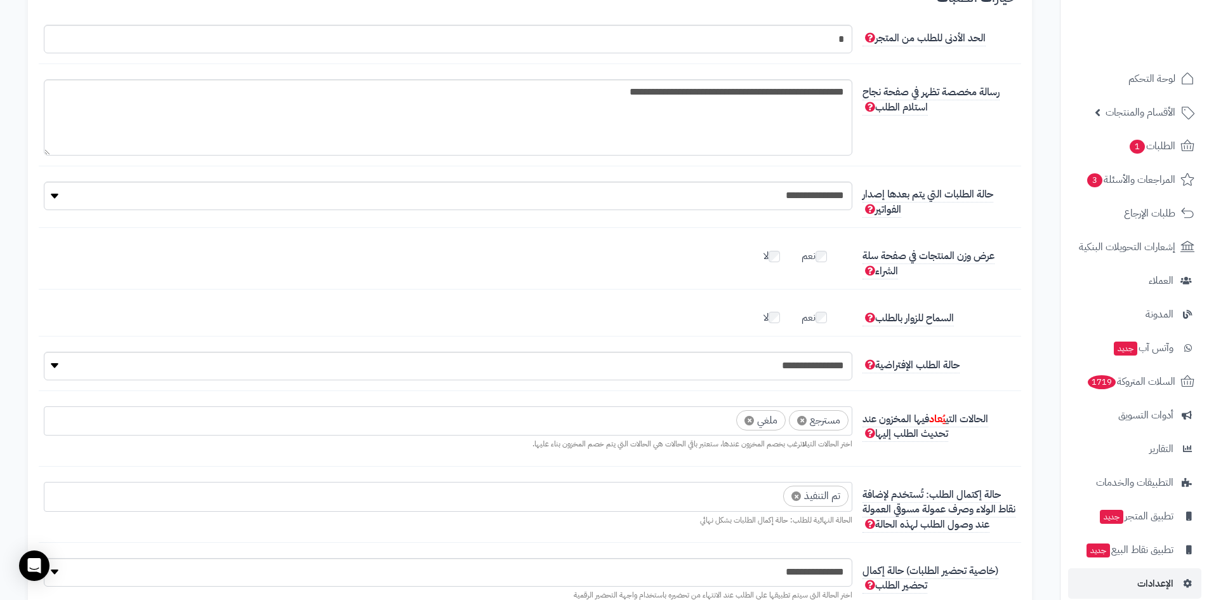
scroll to position [2918, 0]
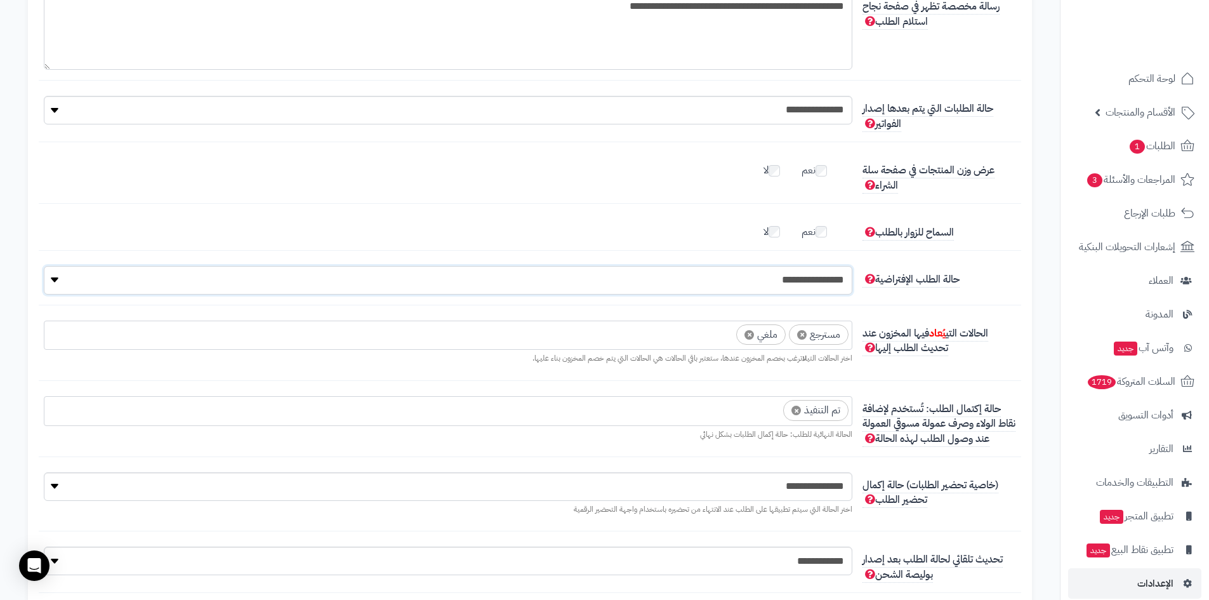
click at [826, 283] on select "**********" at bounding box center [448, 280] width 809 height 29
select select "*"
click at [44, 267] on select "**********" at bounding box center [448, 280] width 809 height 29
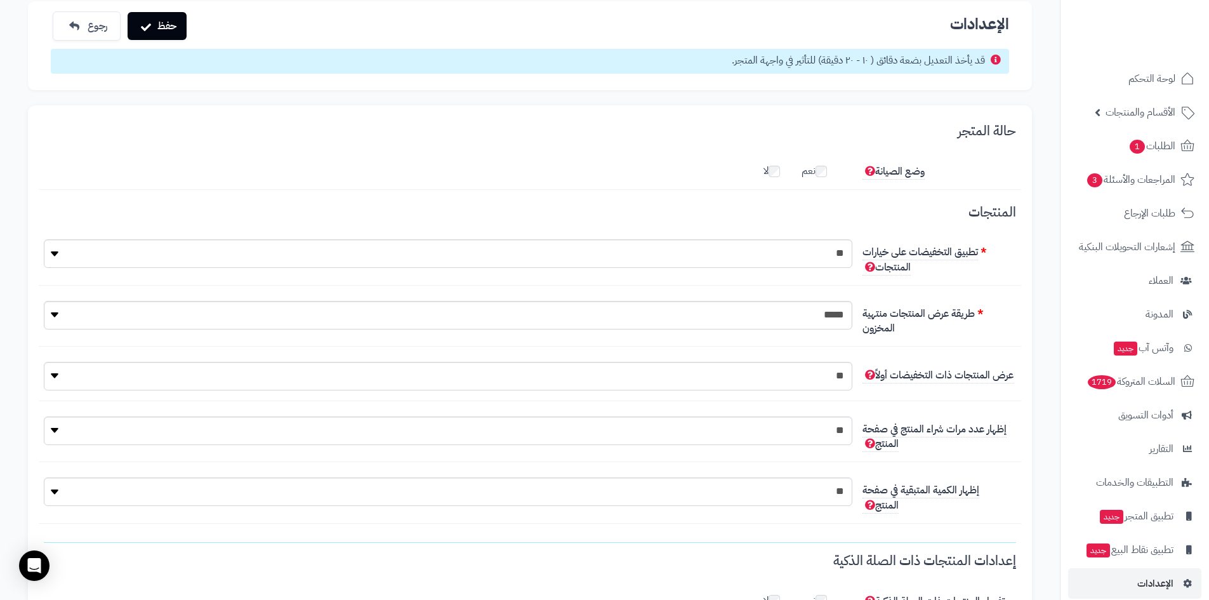
scroll to position [0, 0]
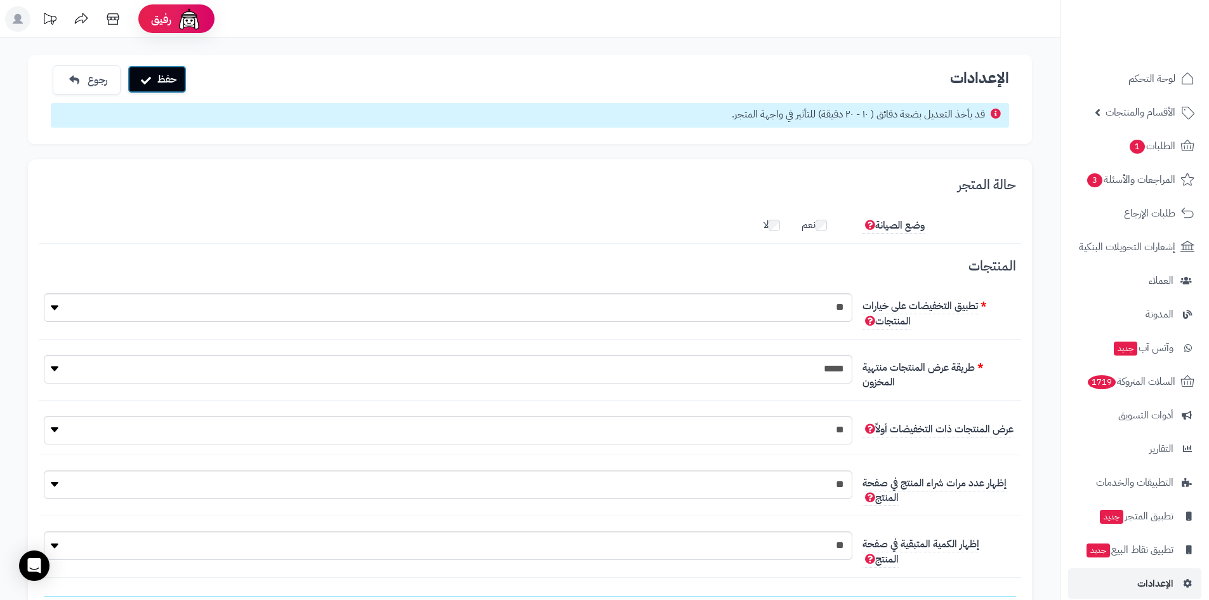
click at [160, 79] on button "حفظ" at bounding box center [157, 79] width 59 height 28
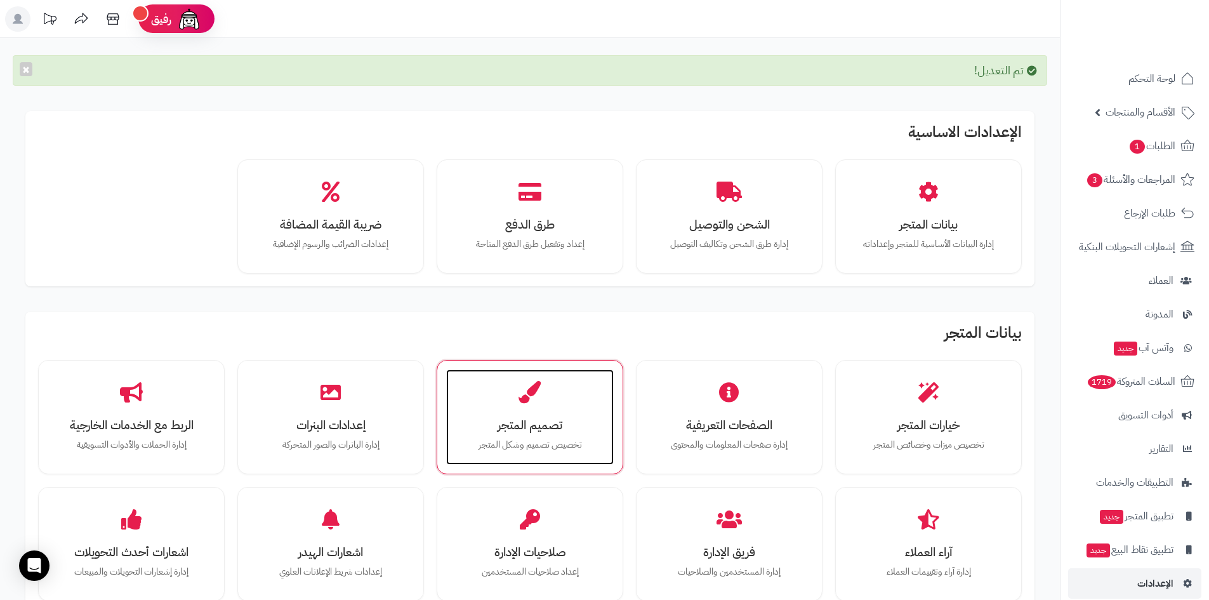
click at [513, 409] on div "تصميم المتجر تخصيص تصميم وشكل المتجر" at bounding box center [530, 416] width 168 height 95
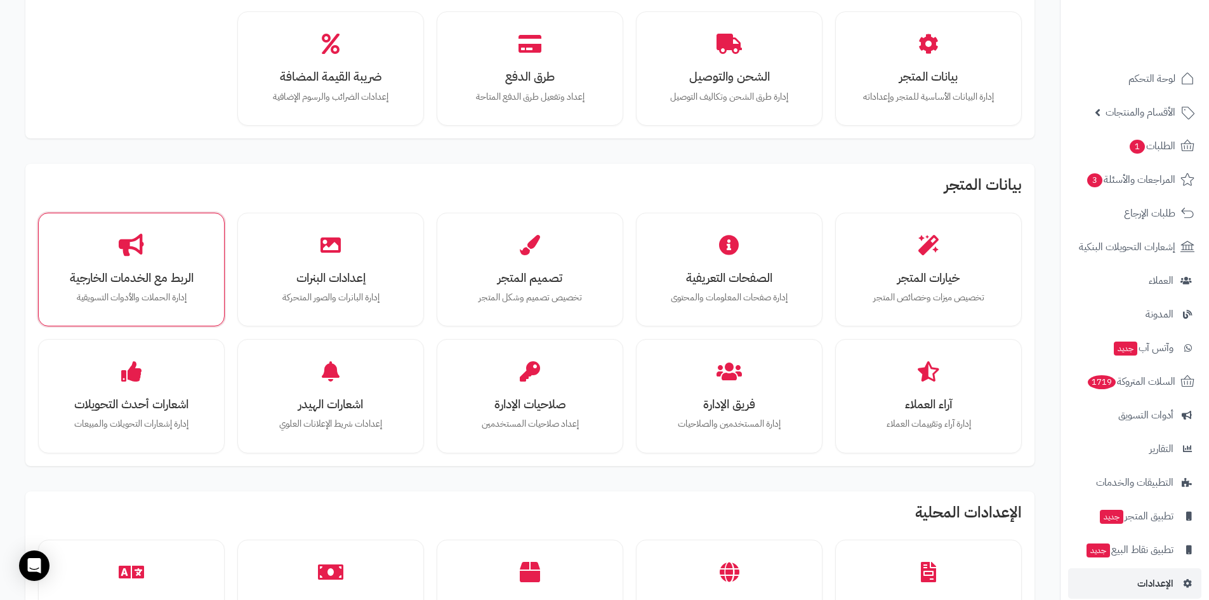
scroll to position [127, 0]
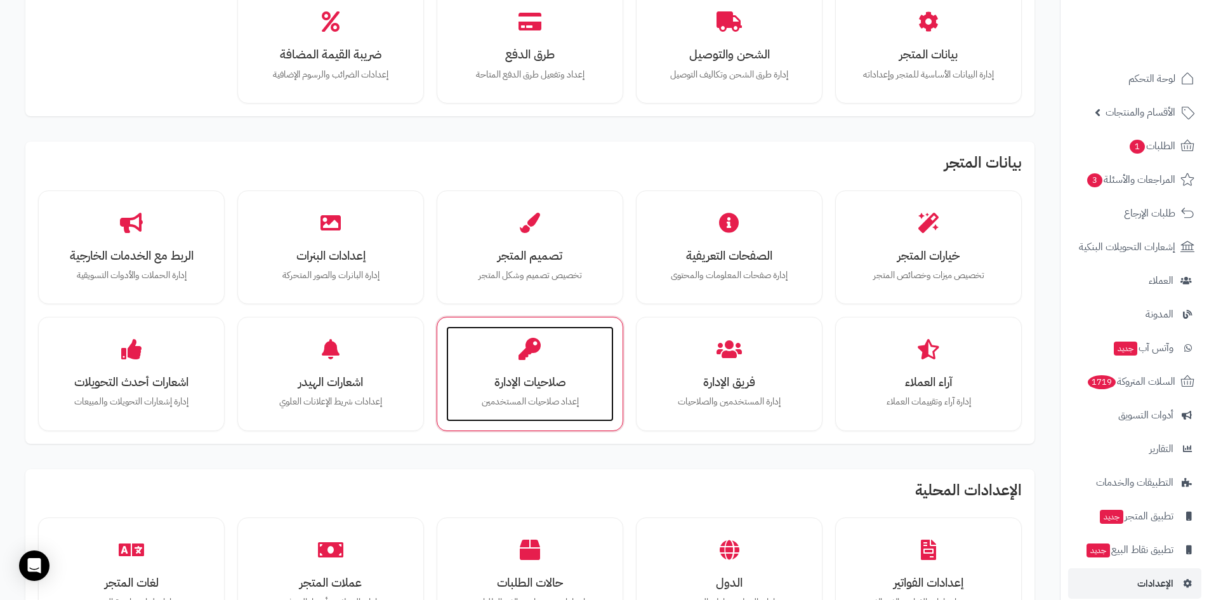
click at [524, 375] on h3 "صلاحيات الإدارة" at bounding box center [530, 381] width 142 height 13
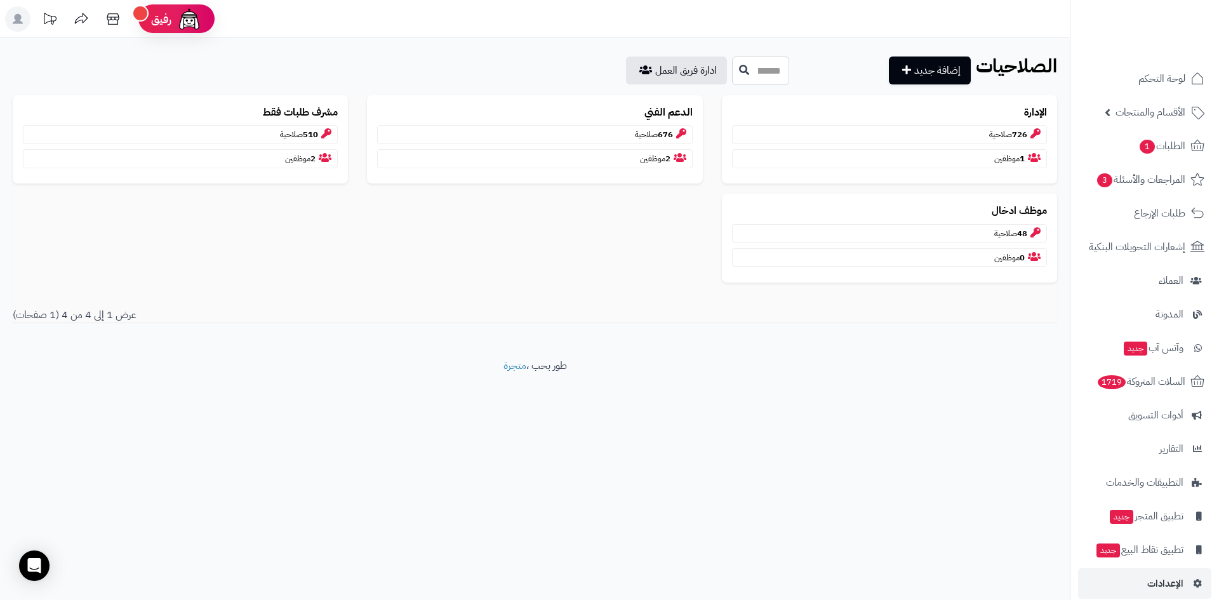
click at [736, 78] on input "text" at bounding box center [760, 70] width 57 height 29
click at [944, 74] on link "إضافة جديد" at bounding box center [930, 70] width 82 height 28
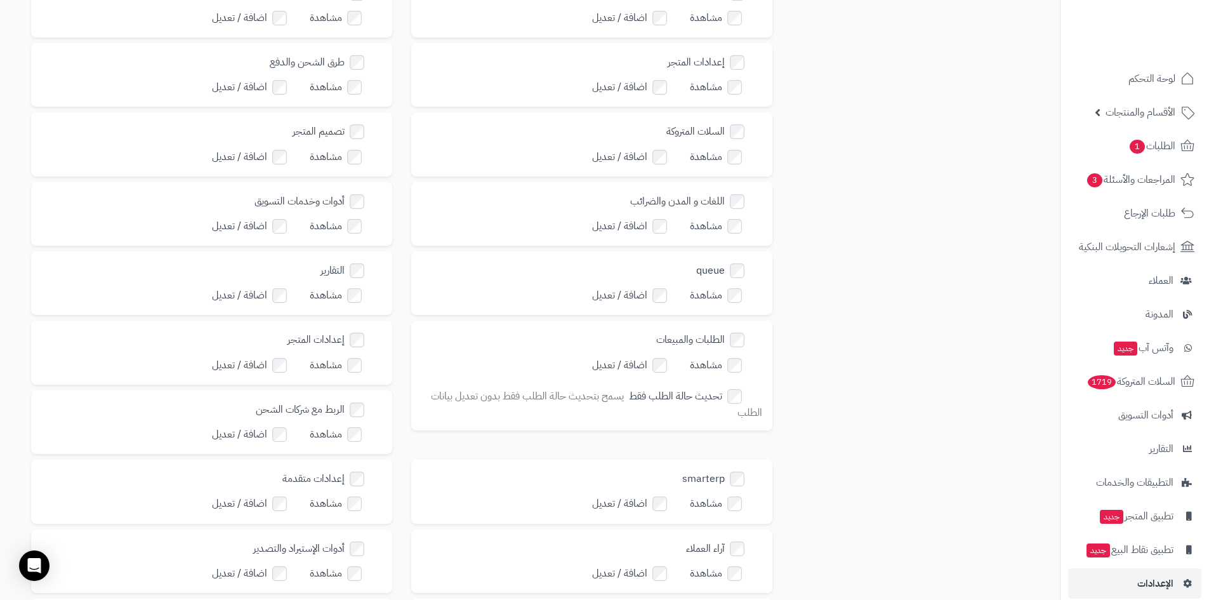
scroll to position [249, 0]
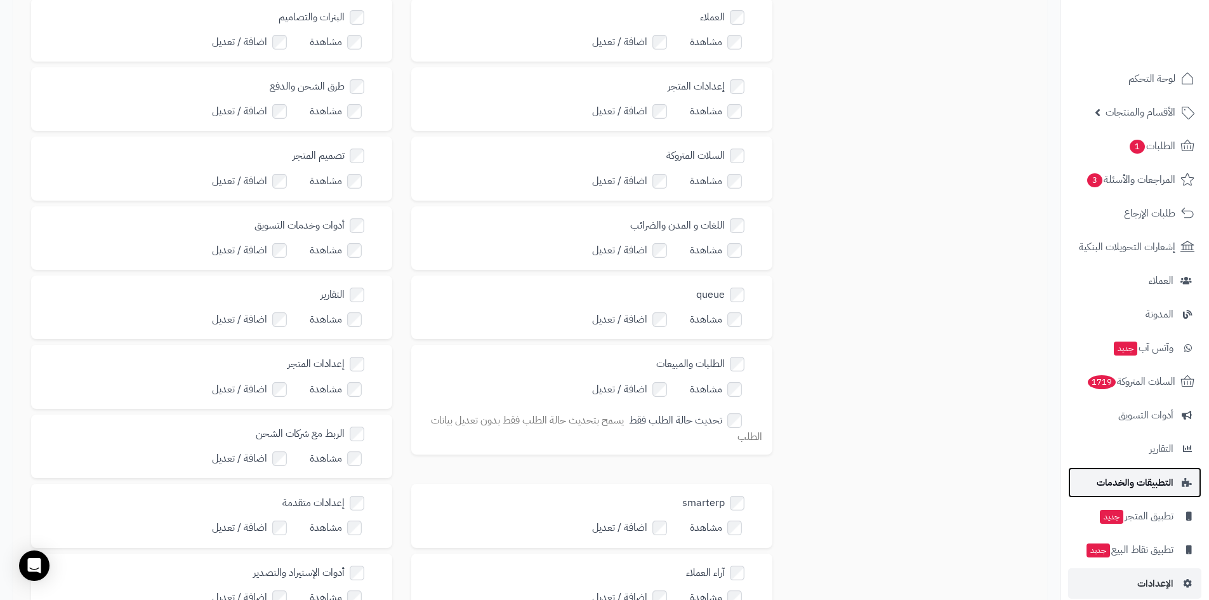
click at [1154, 481] on span "التطبيقات والخدمات" at bounding box center [1135, 482] width 77 height 18
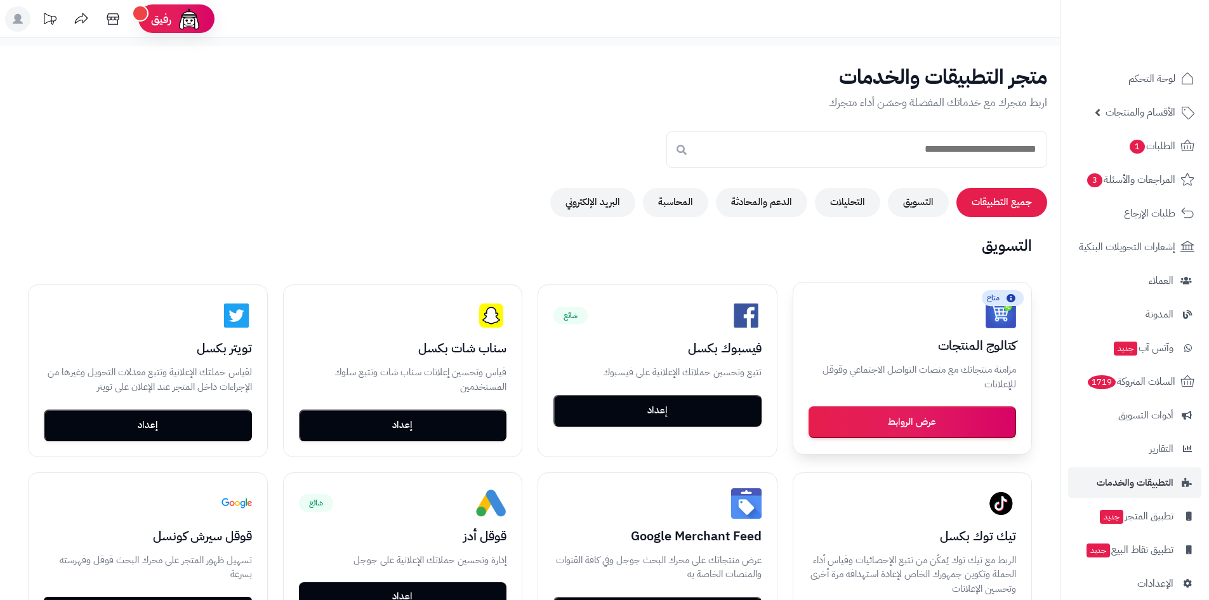
click at [938, 429] on button "عرض الروابط" at bounding box center [913, 422] width 208 height 32
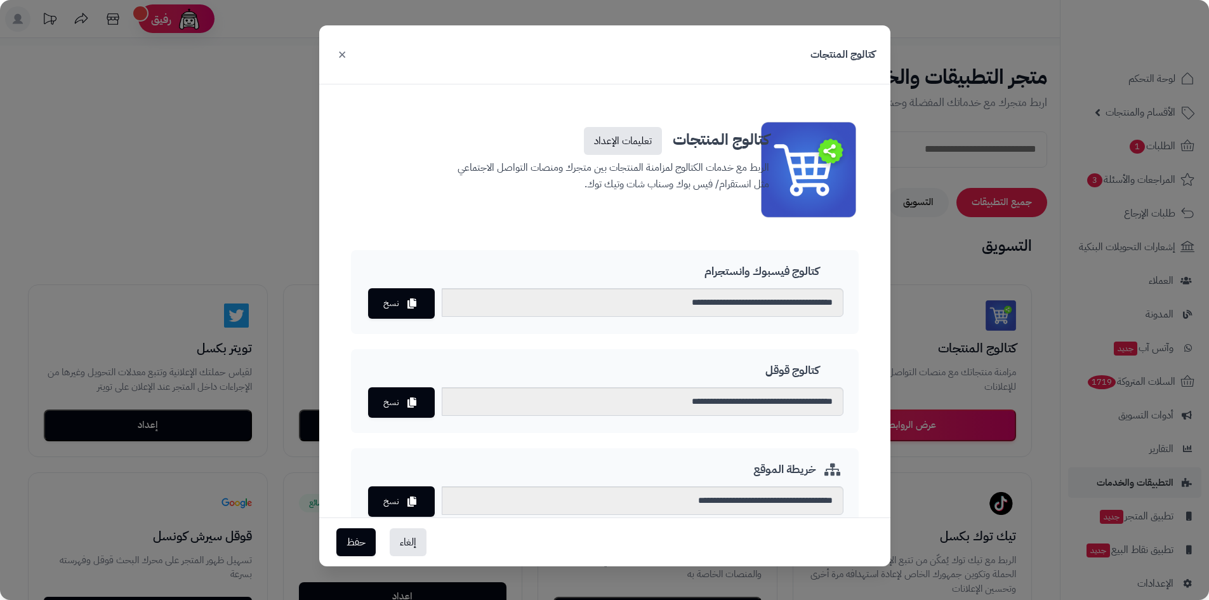
click at [338, 55] on button "×" at bounding box center [341, 54] width 15 height 28
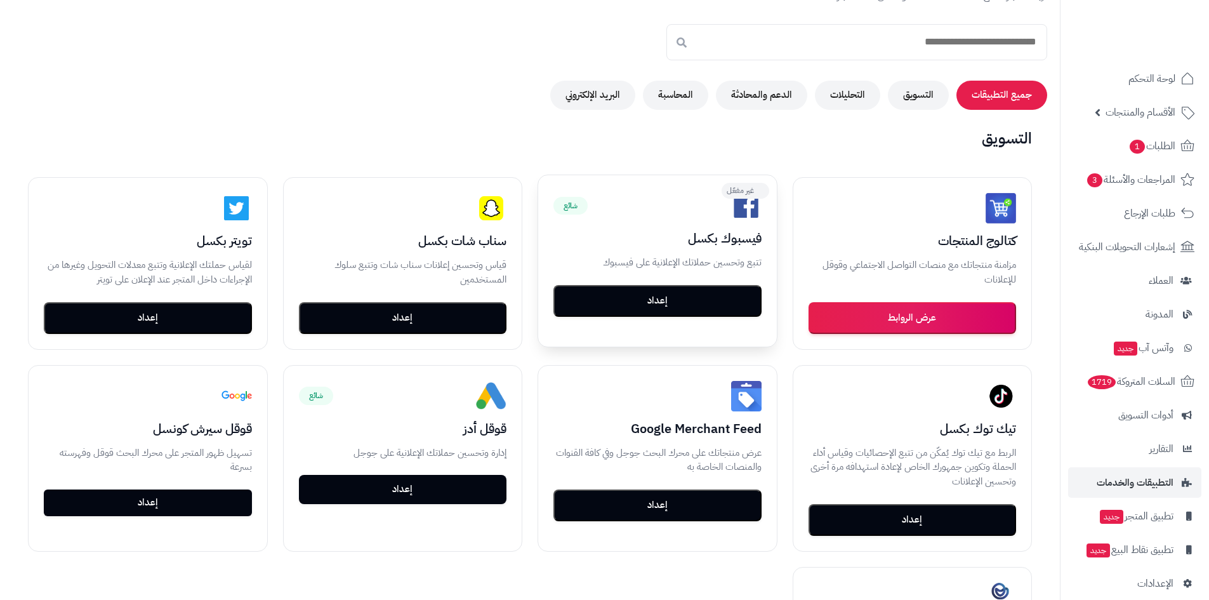
scroll to position [127, 0]
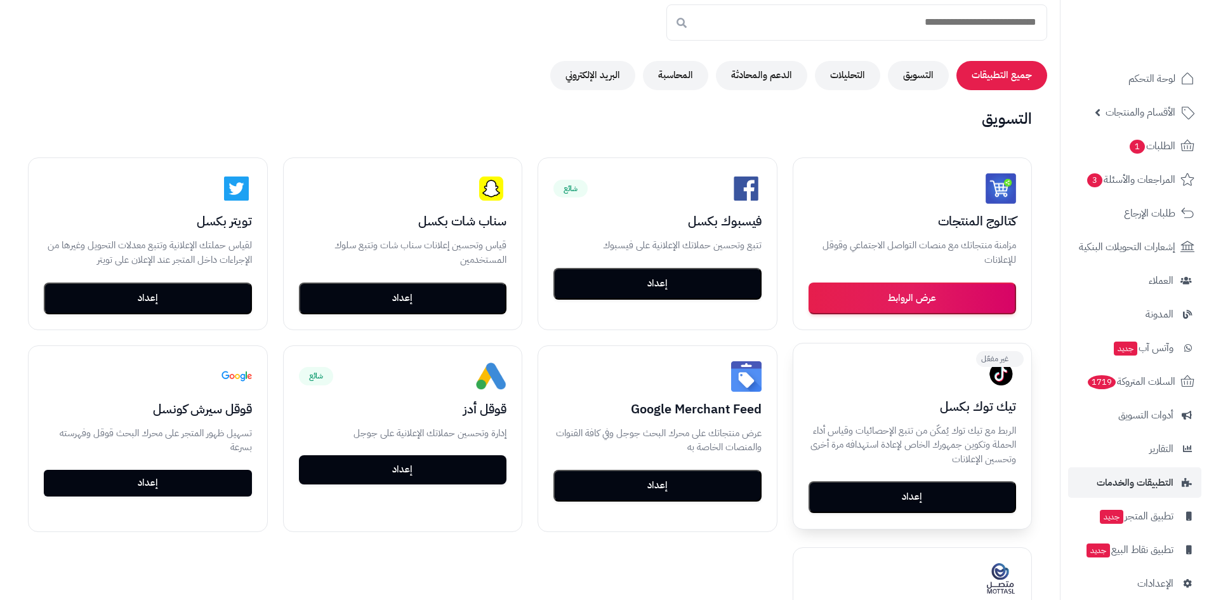
click at [929, 496] on button "إعداد" at bounding box center [913, 497] width 208 height 32
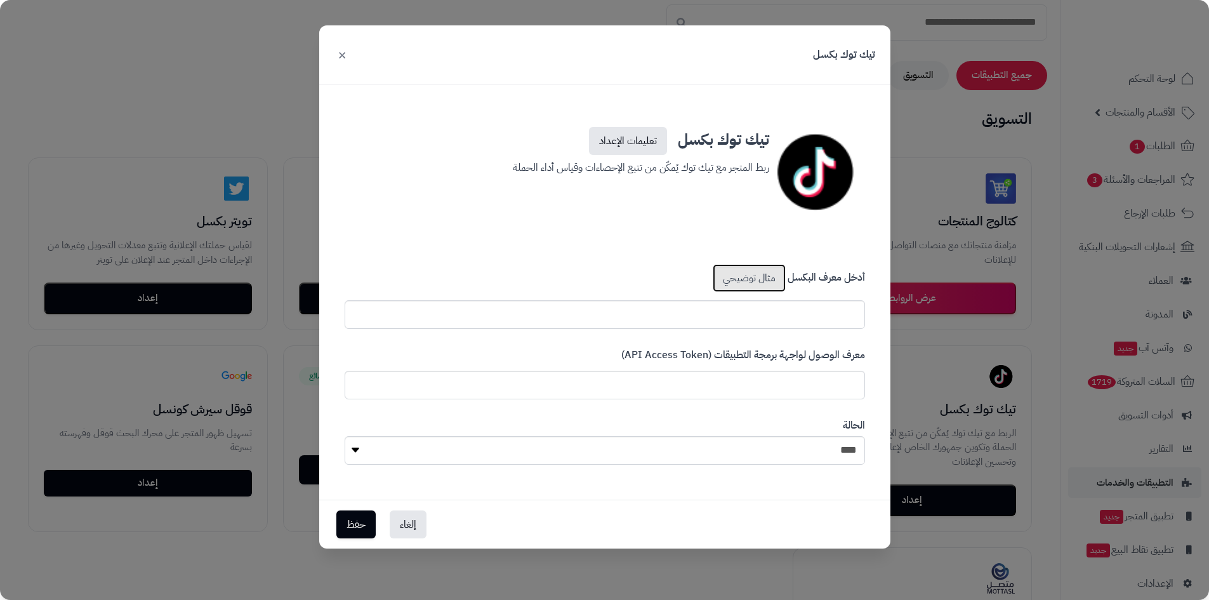
click at [751, 277] on link "مثال توضيحي" at bounding box center [749, 278] width 73 height 28
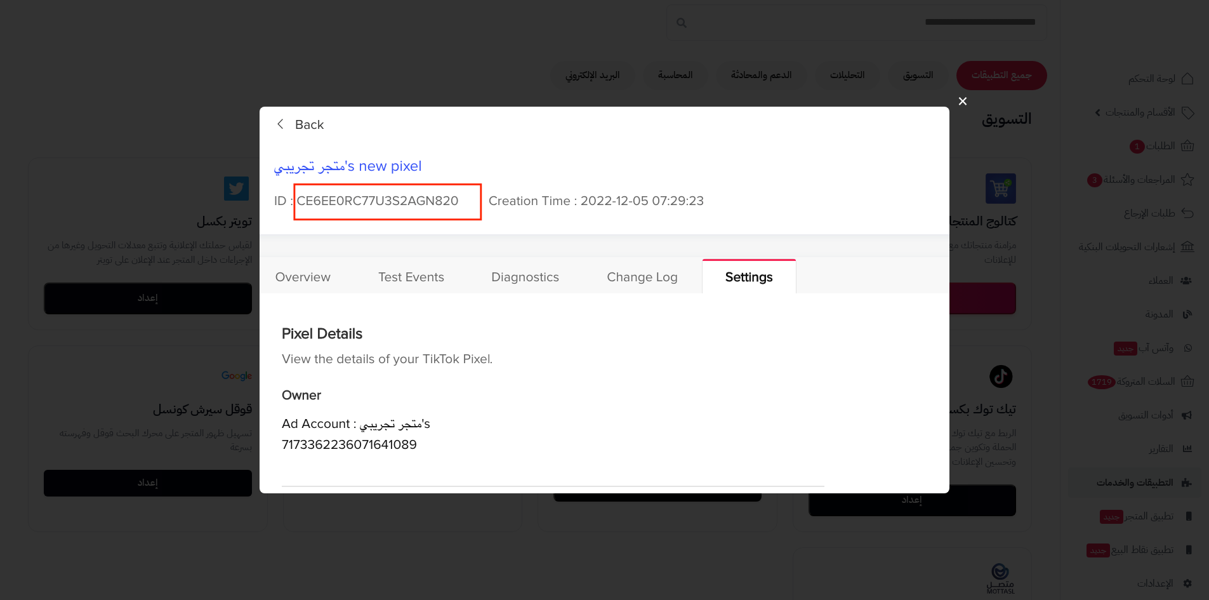
click at [961, 97] on button "×" at bounding box center [963, 101] width 24 height 40
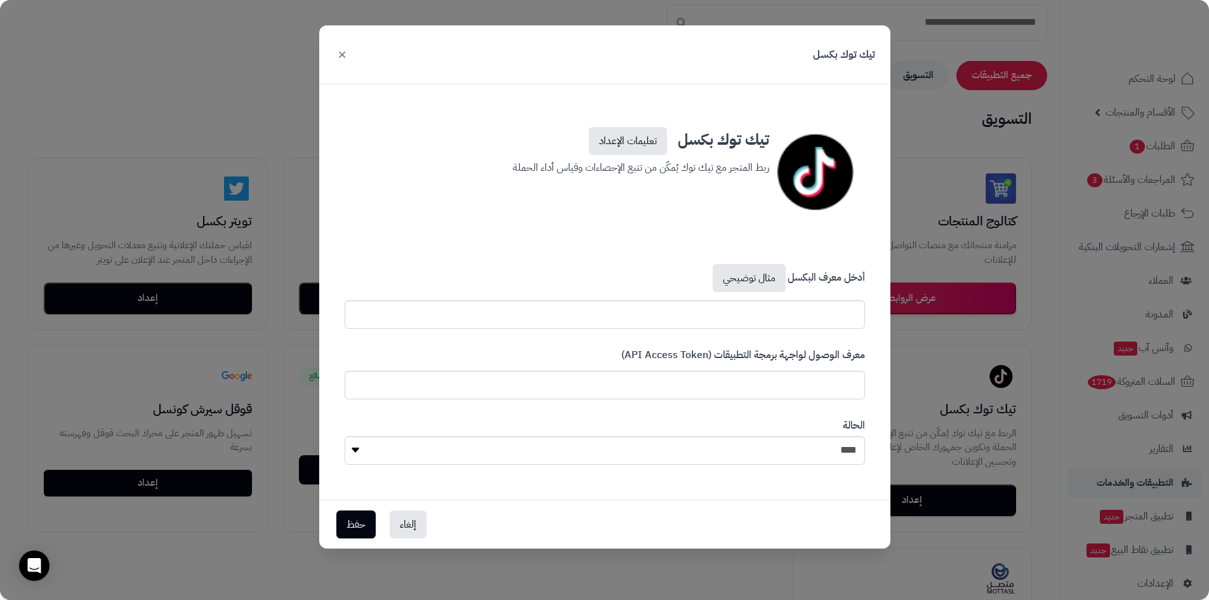
click at [341, 55] on button "×" at bounding box center [341, 54] width 15 height 28
